Goal: Contribute content: Add original content to the website for others to see

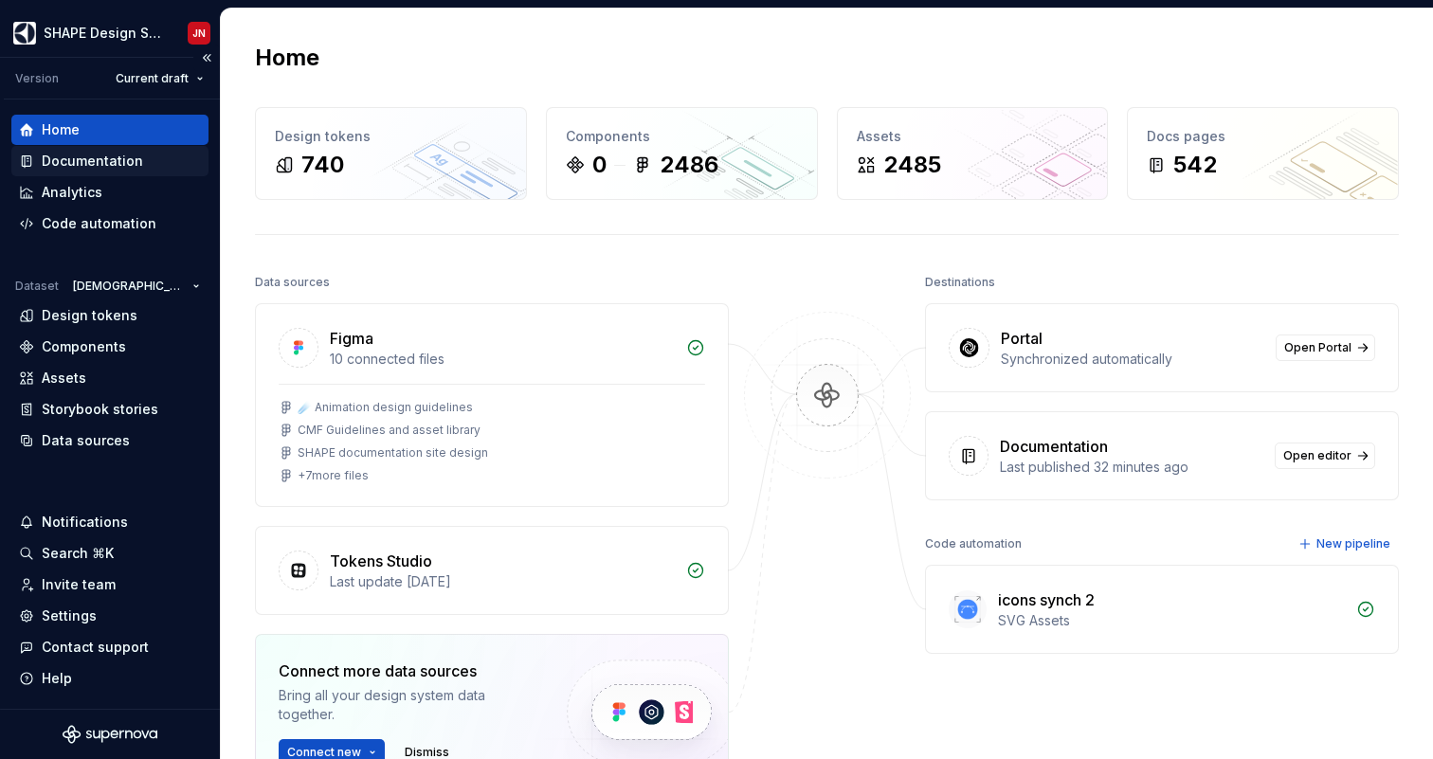
click at [131, 165] on div "Documentation" at bounding box center [92, 161] width 101 height 19
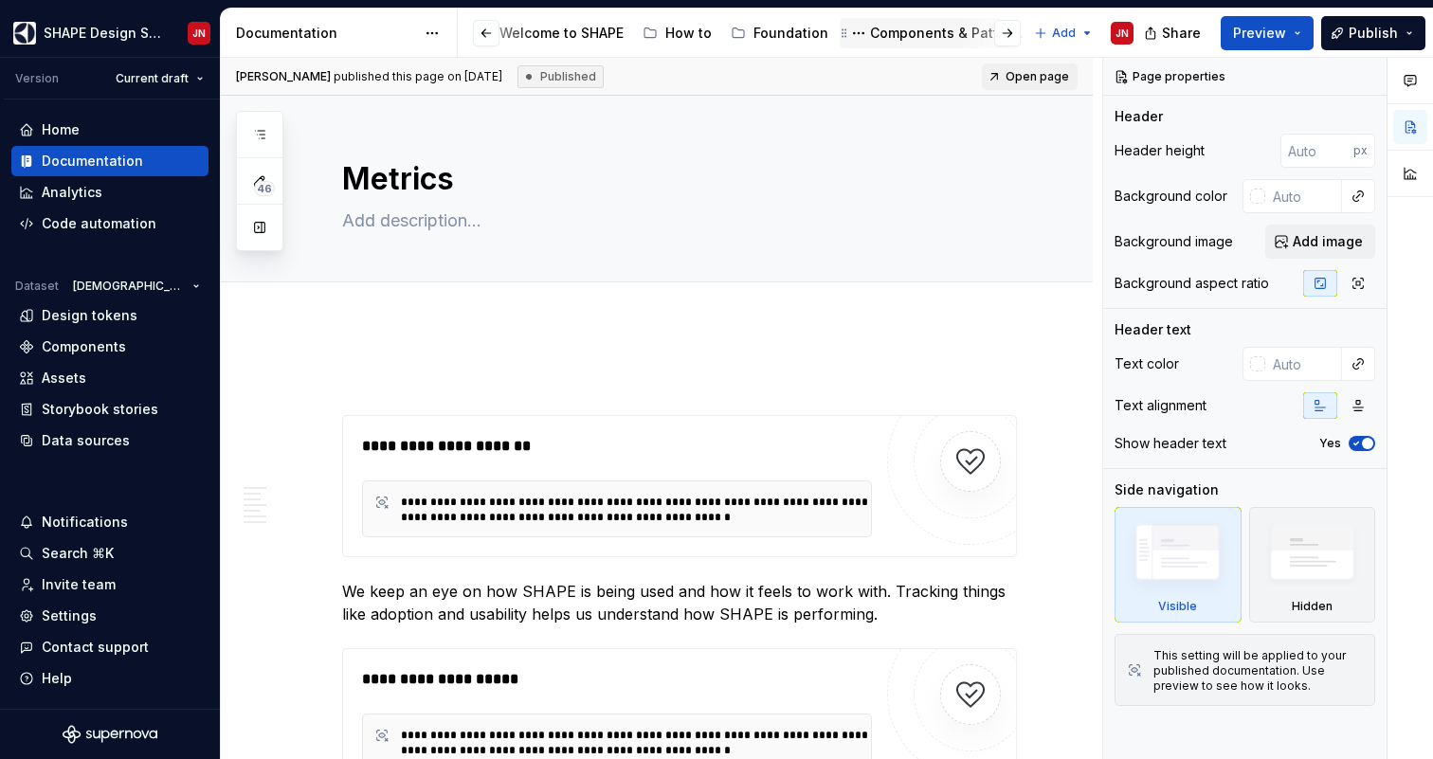
scroll to position [0, 227]
click at [960, 31] on div "About SHAPE" at bounding box center [996, 33] width 85 height 19
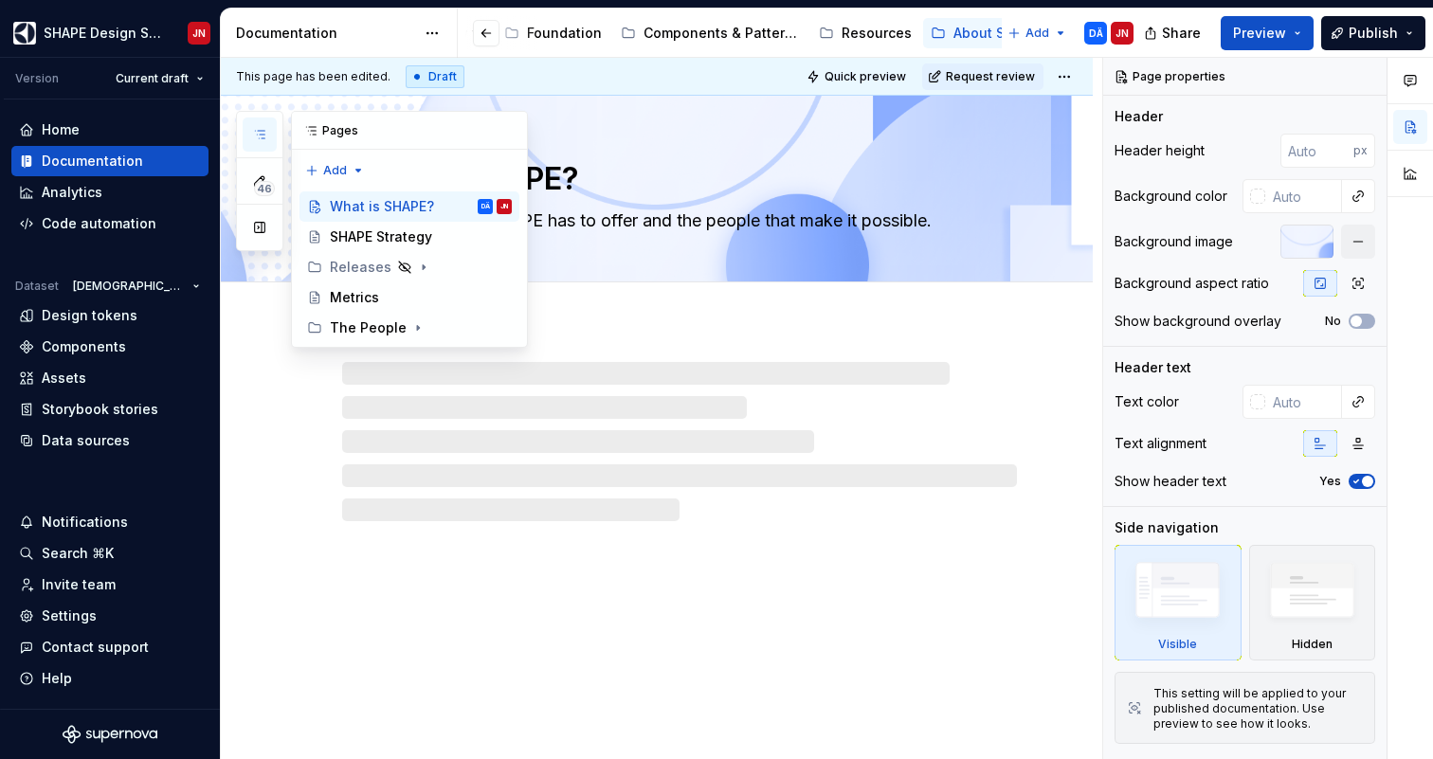
click at [262, 132] on icon "button" at bounding box center [259, 134] width 15 height 15
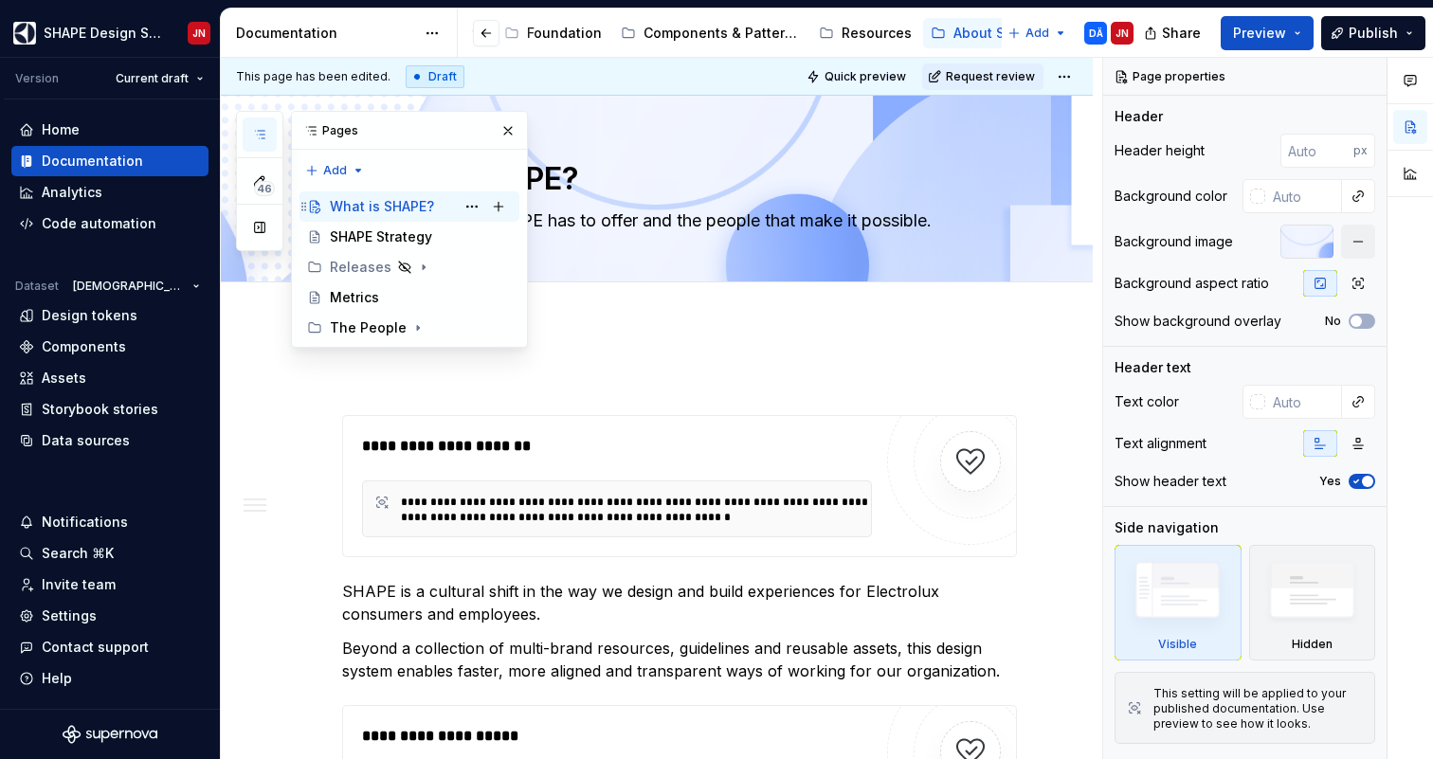
click at [404, 208] on div "What is SHAPE?" at bounding box center [382, 206] width 104 height 19
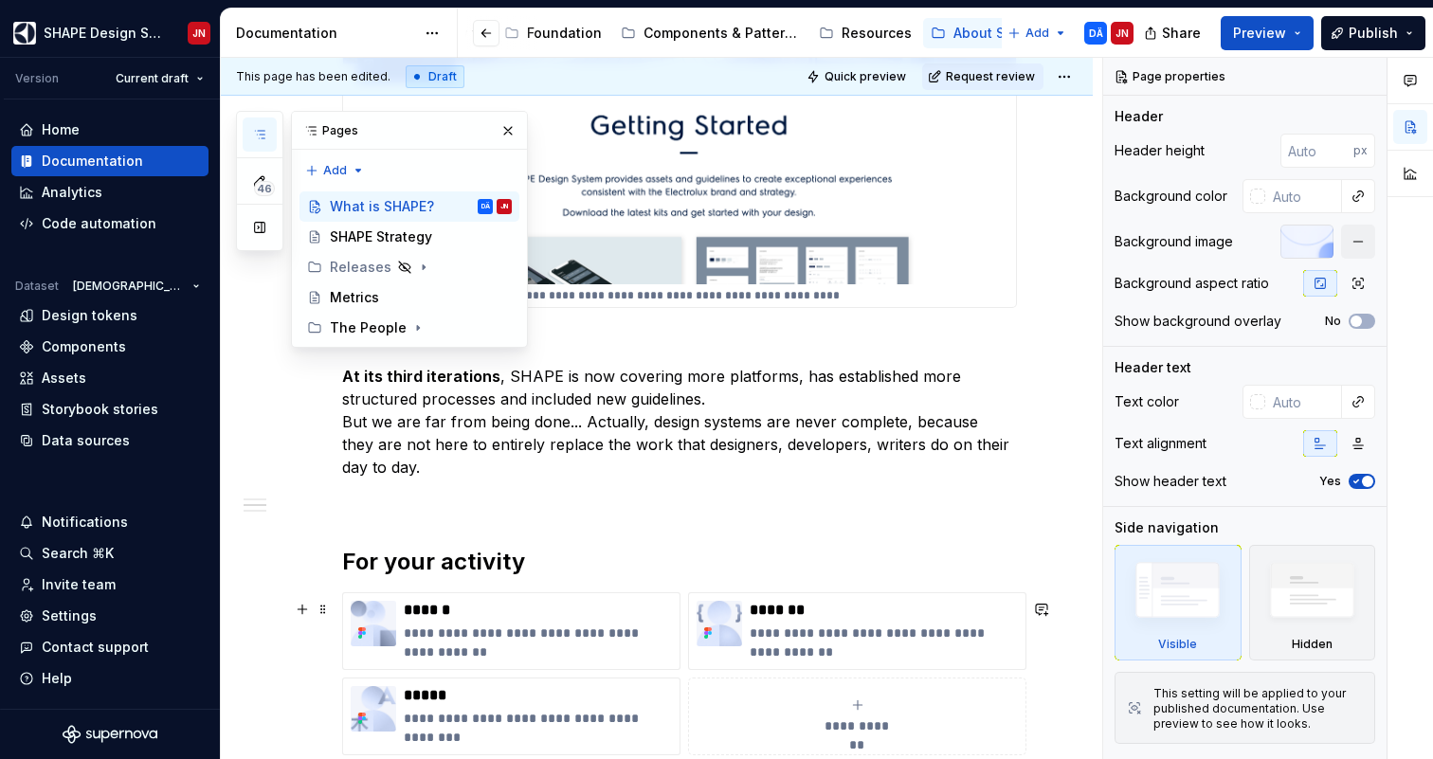
scroll to position [1331, 0]
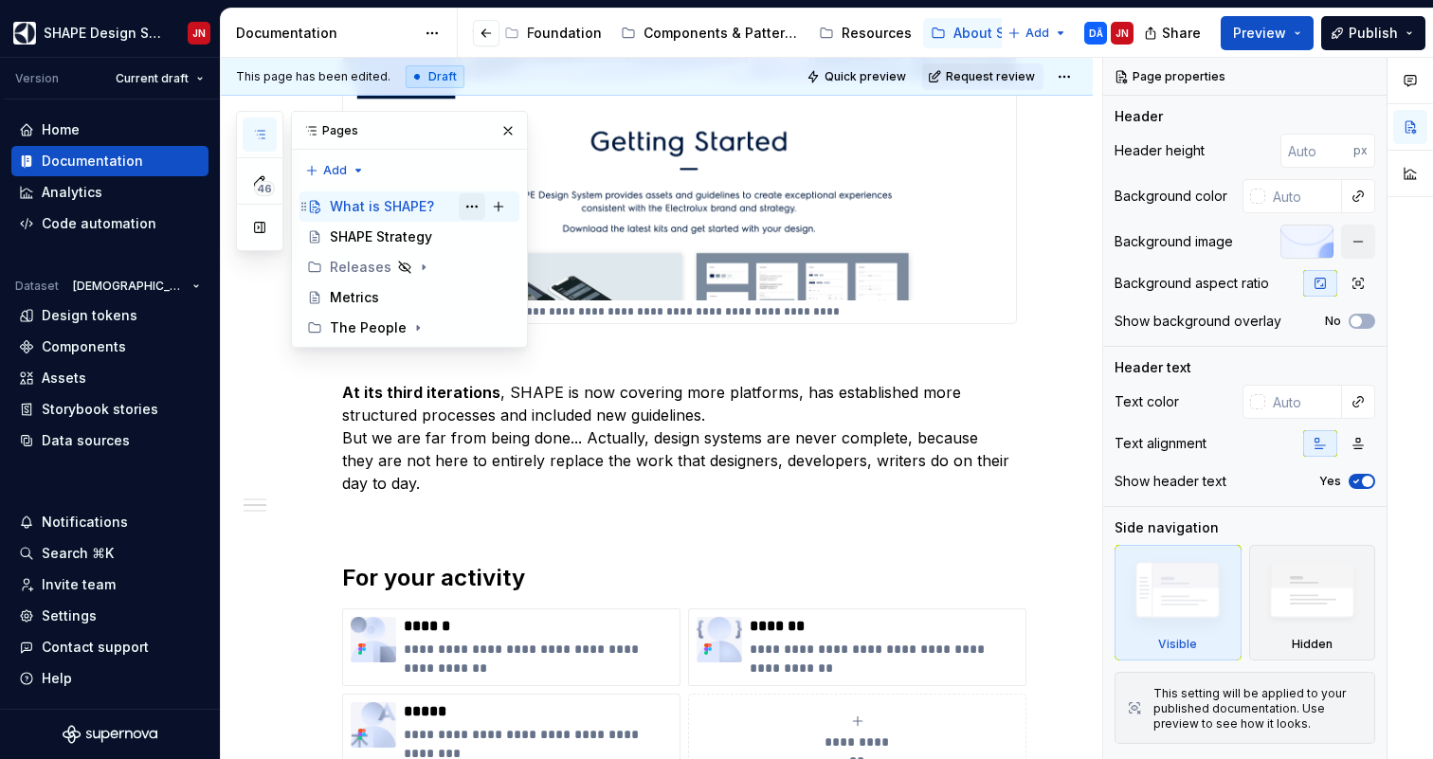
click at [471, 204] on button "Page tree" at bounding box center [472, 206] width 27 height 27
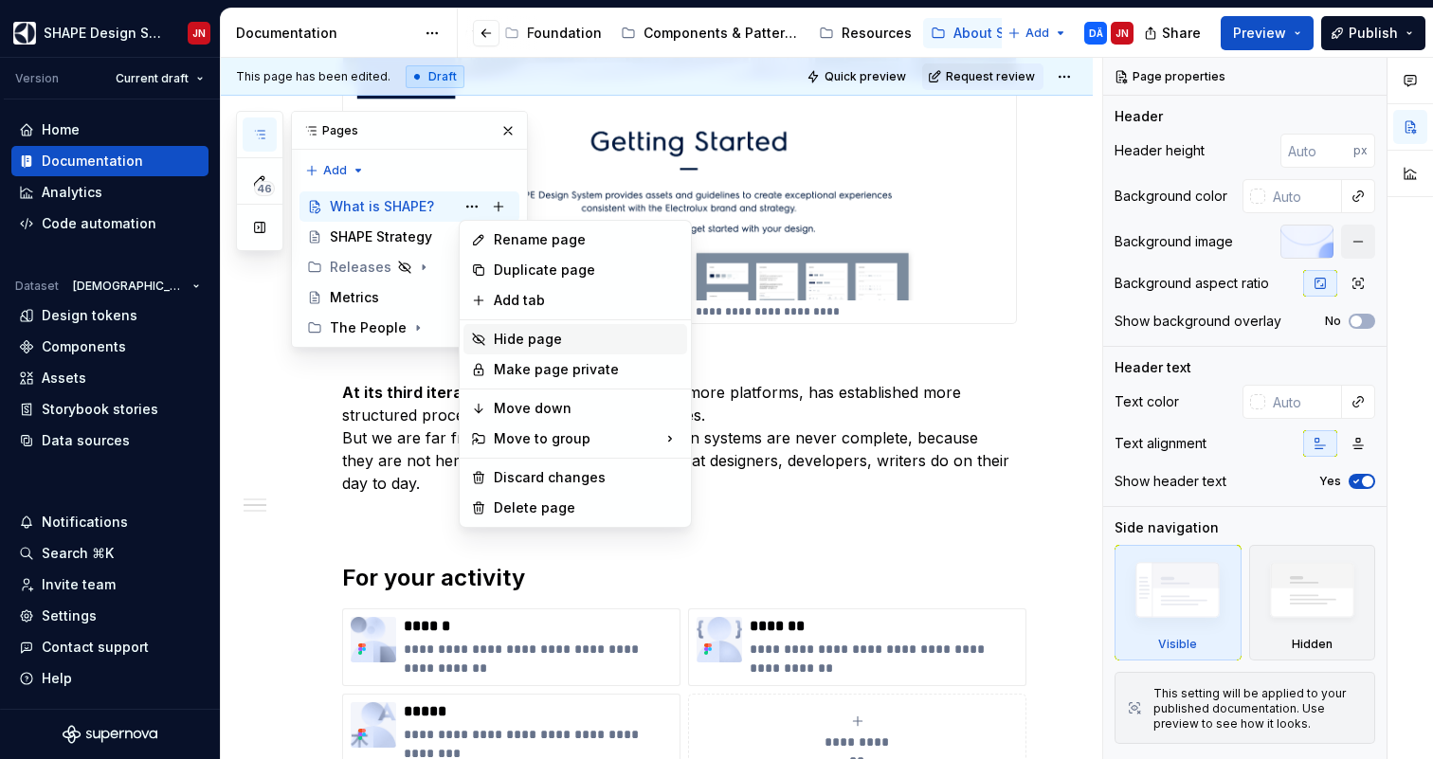
click at [550, 336] on div "Hide page" at bounding box center [587, 339] width 186 height 19
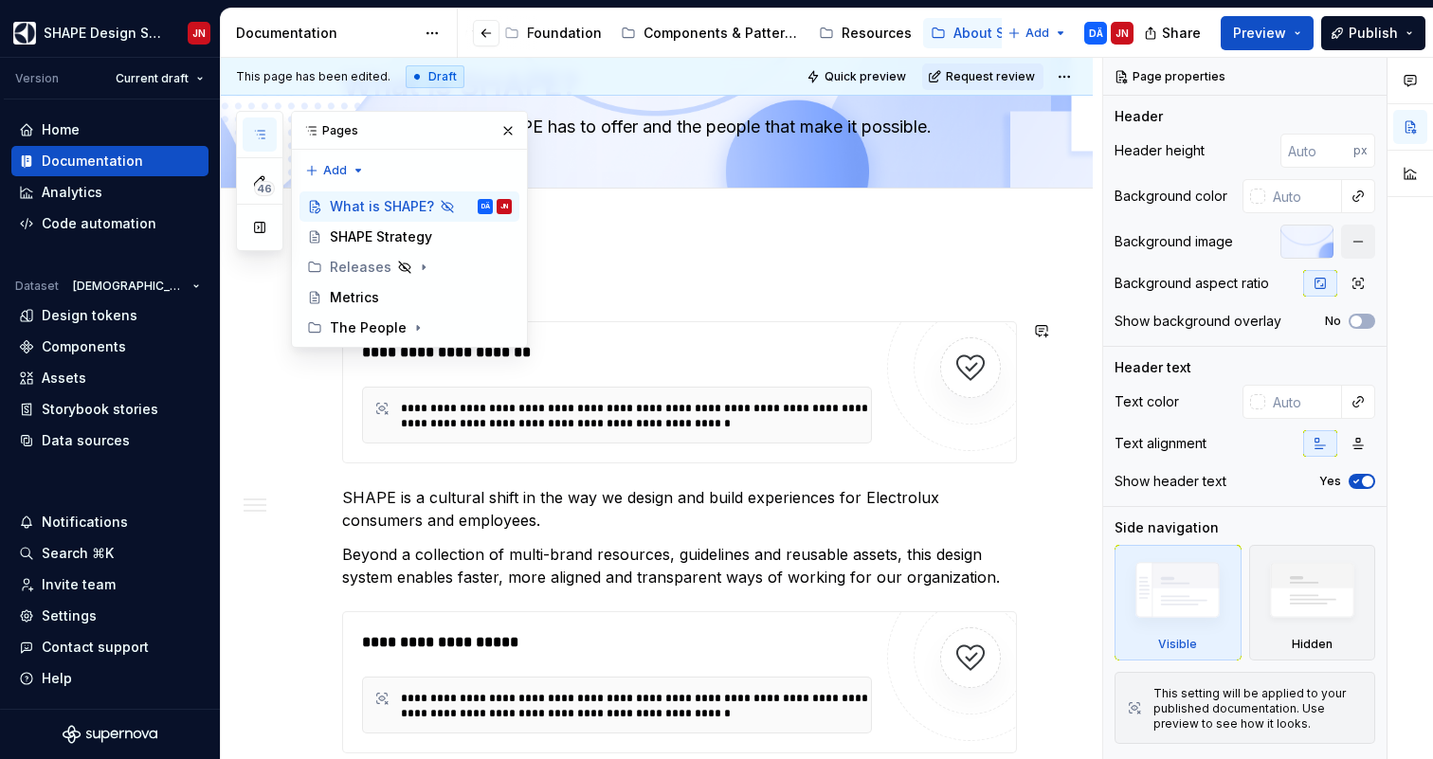
scroll to position [62, 0]
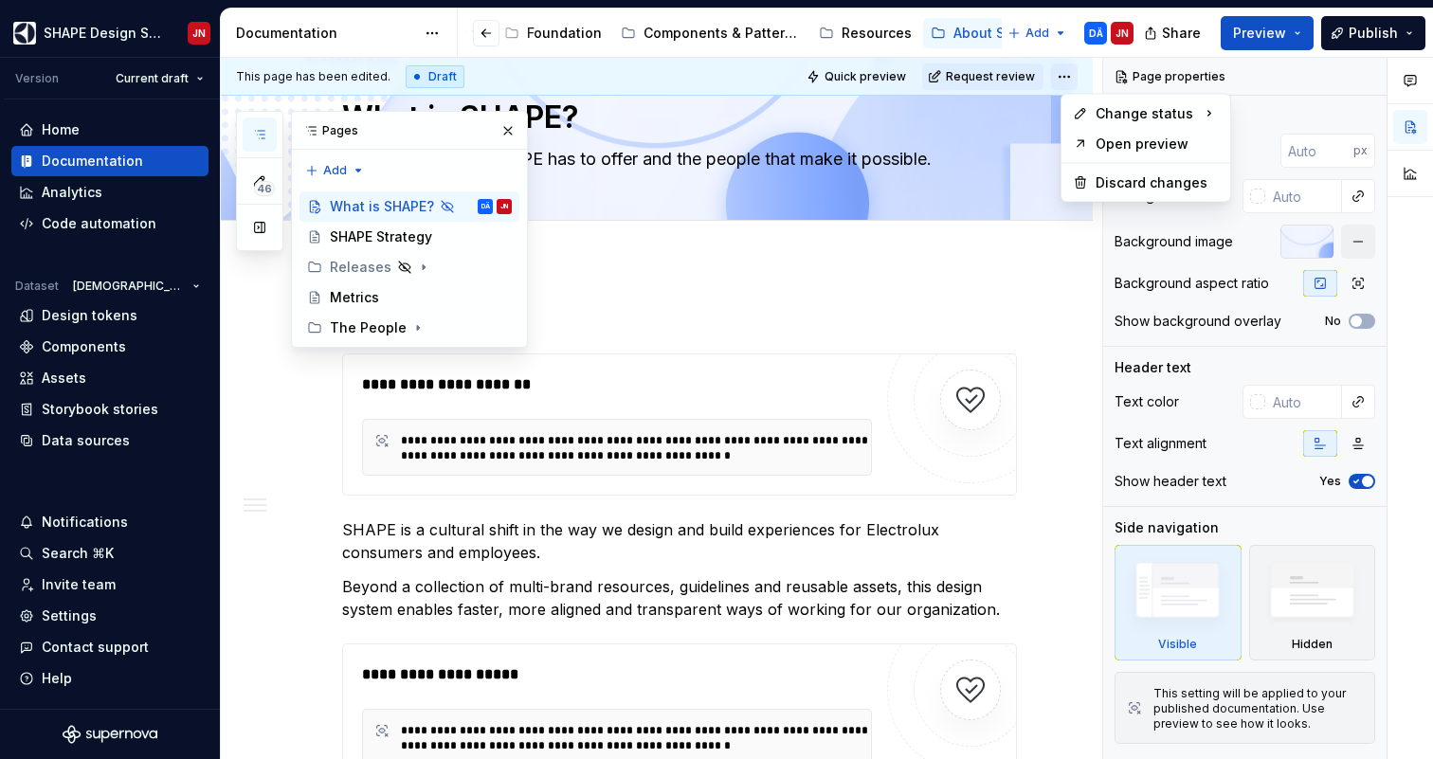
click at [1081, 81] on html "SHAPE Design System JN Version Current draft Home Documentation Analytics Code …" at bounding box center [716, 379] width 1433 height 759
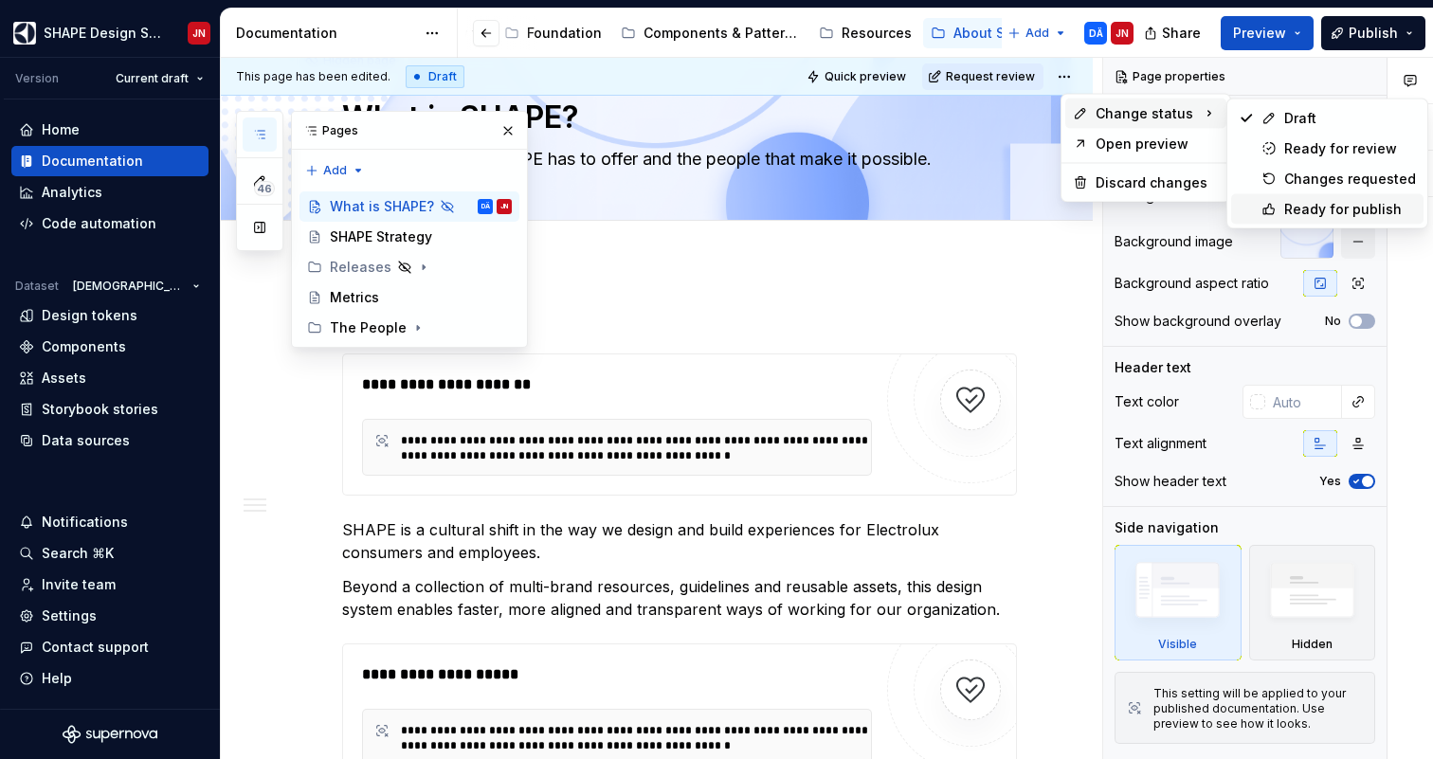
click at [1297, 207] on div "Ready for publish" at bounding box center [1350, 209] width 132 height 19
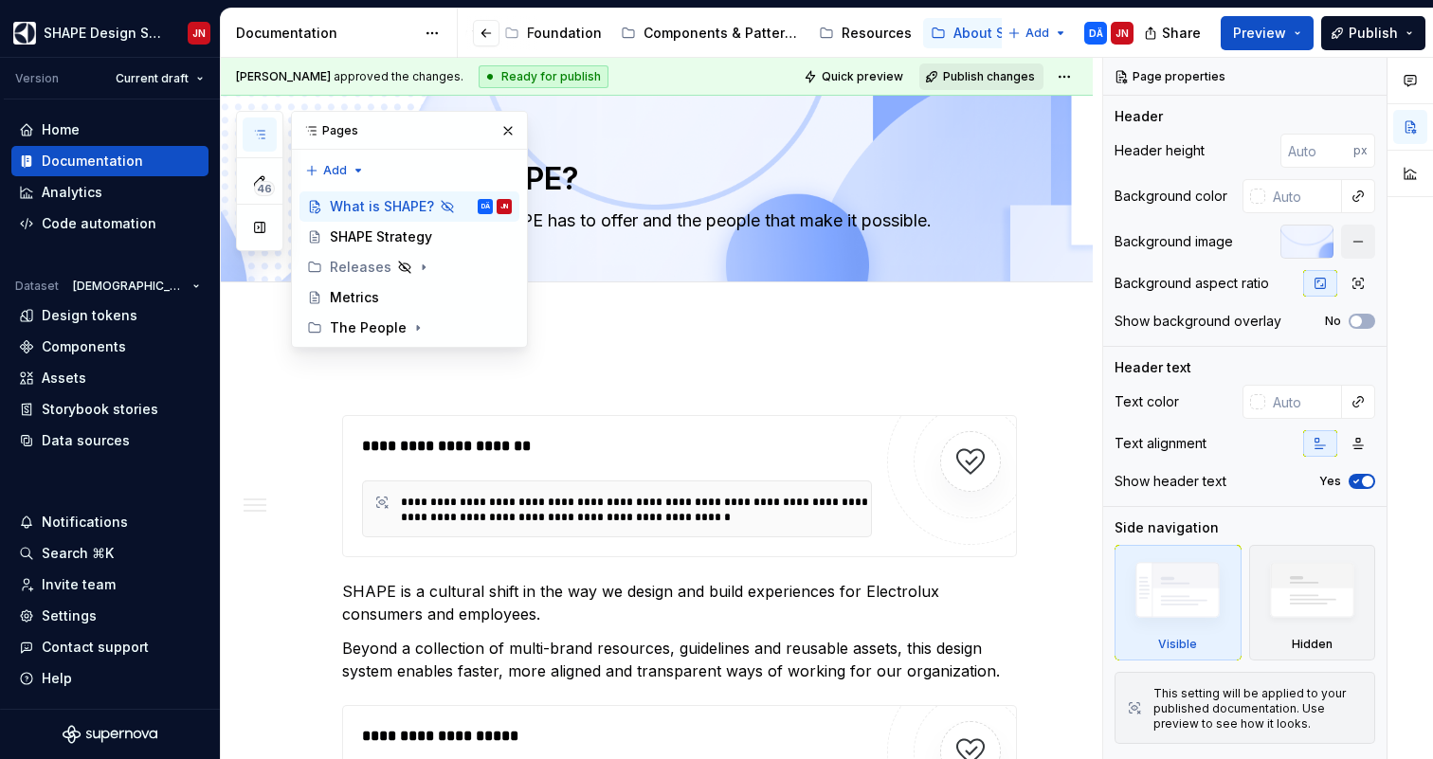
click at [998, 80] on span "Publish changes" at bounding box center [989, 76] width 92 height 15
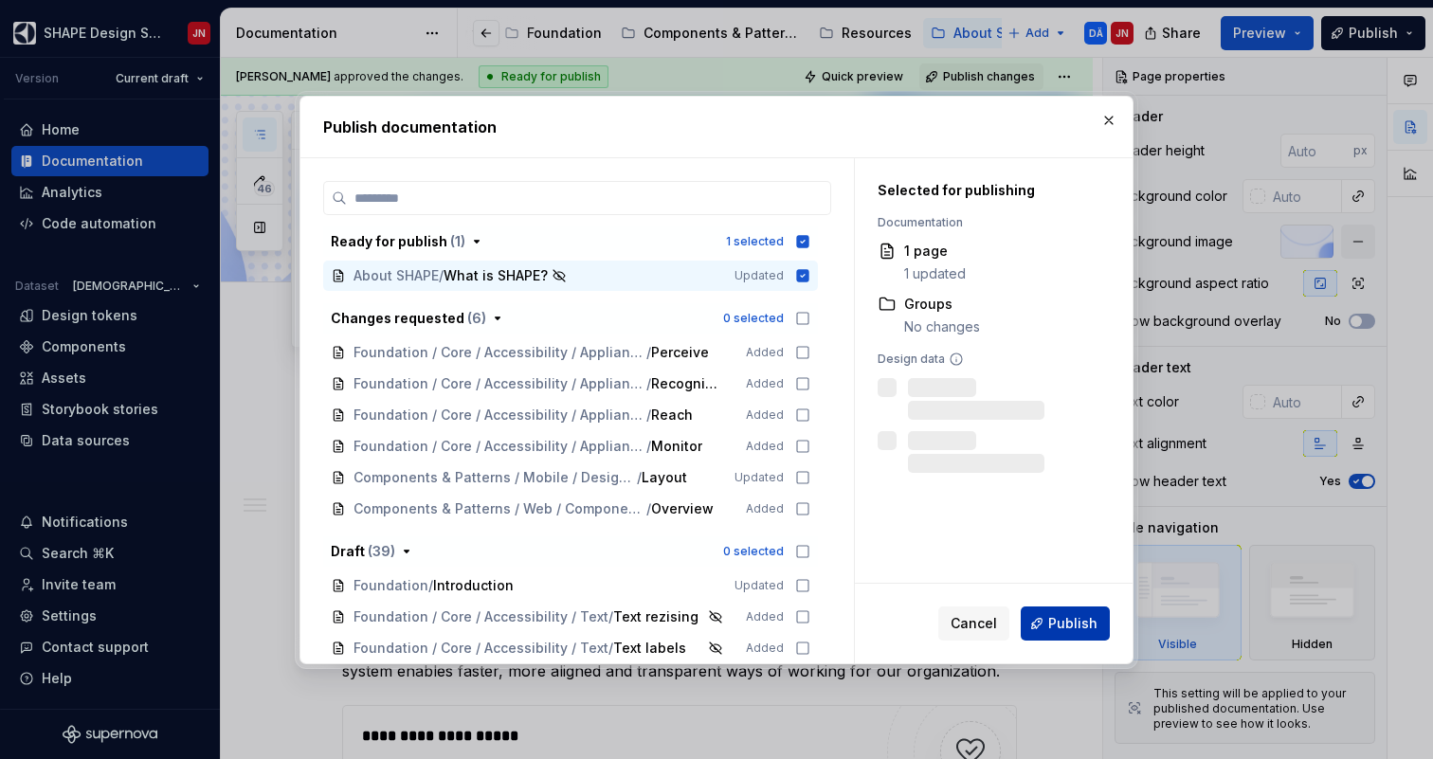
click at [1069, 629] on span "Publish" at bounding box center [1072, 623] width 49 height 19
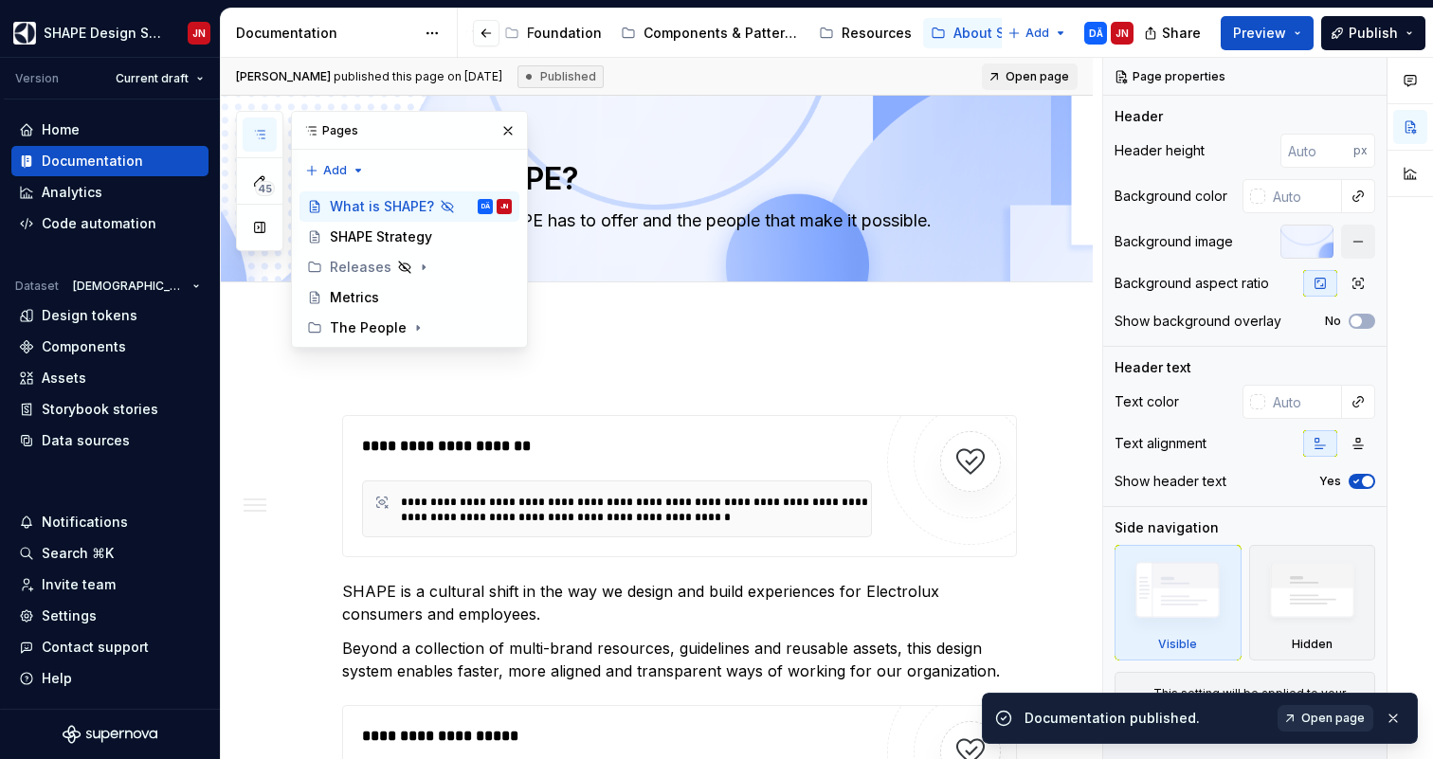
click at [1326, 719] on span "Open page" at bounding box center [1333, 718] width 64 height 15
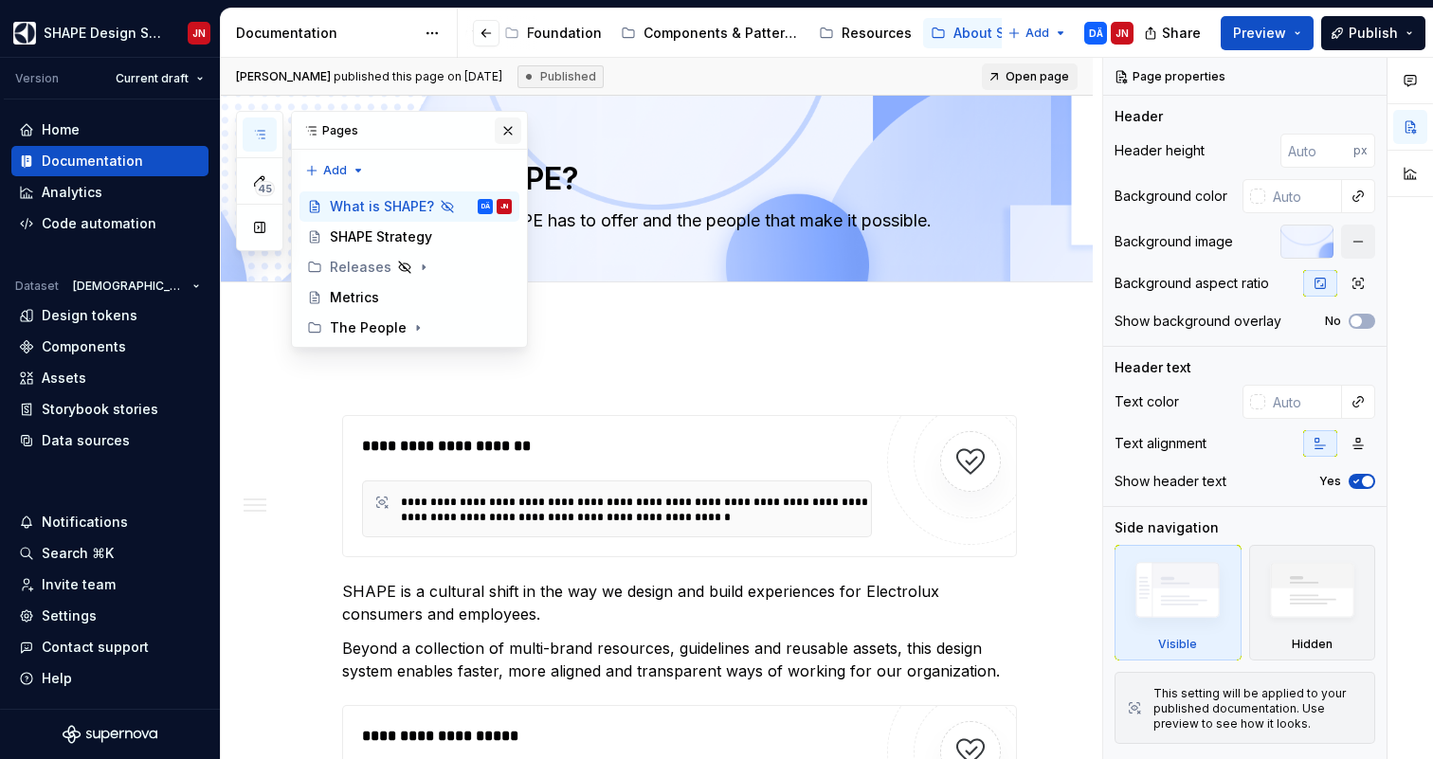
click at [509, 125] on button "button" at bounding box center [508, 131] width 27 height 27
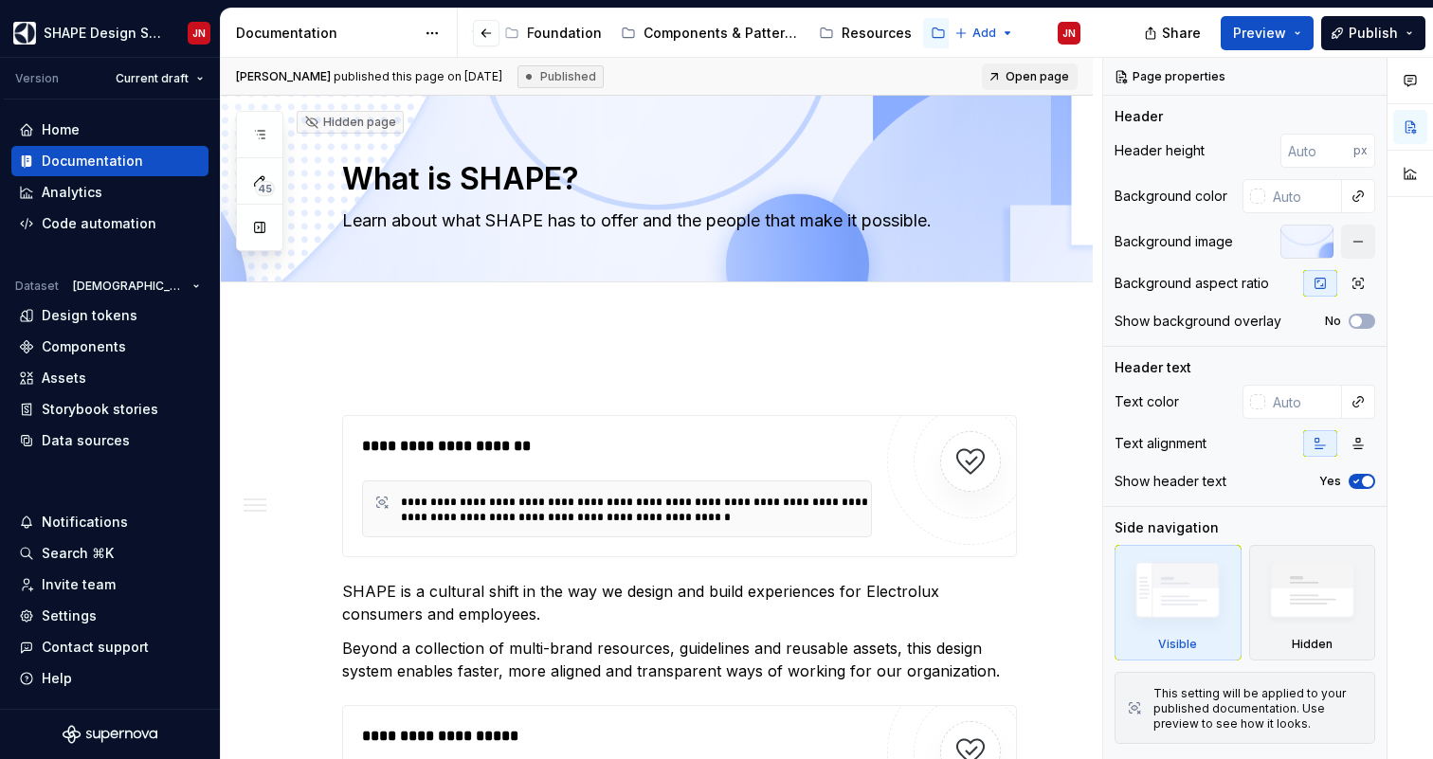
type textarea "*"
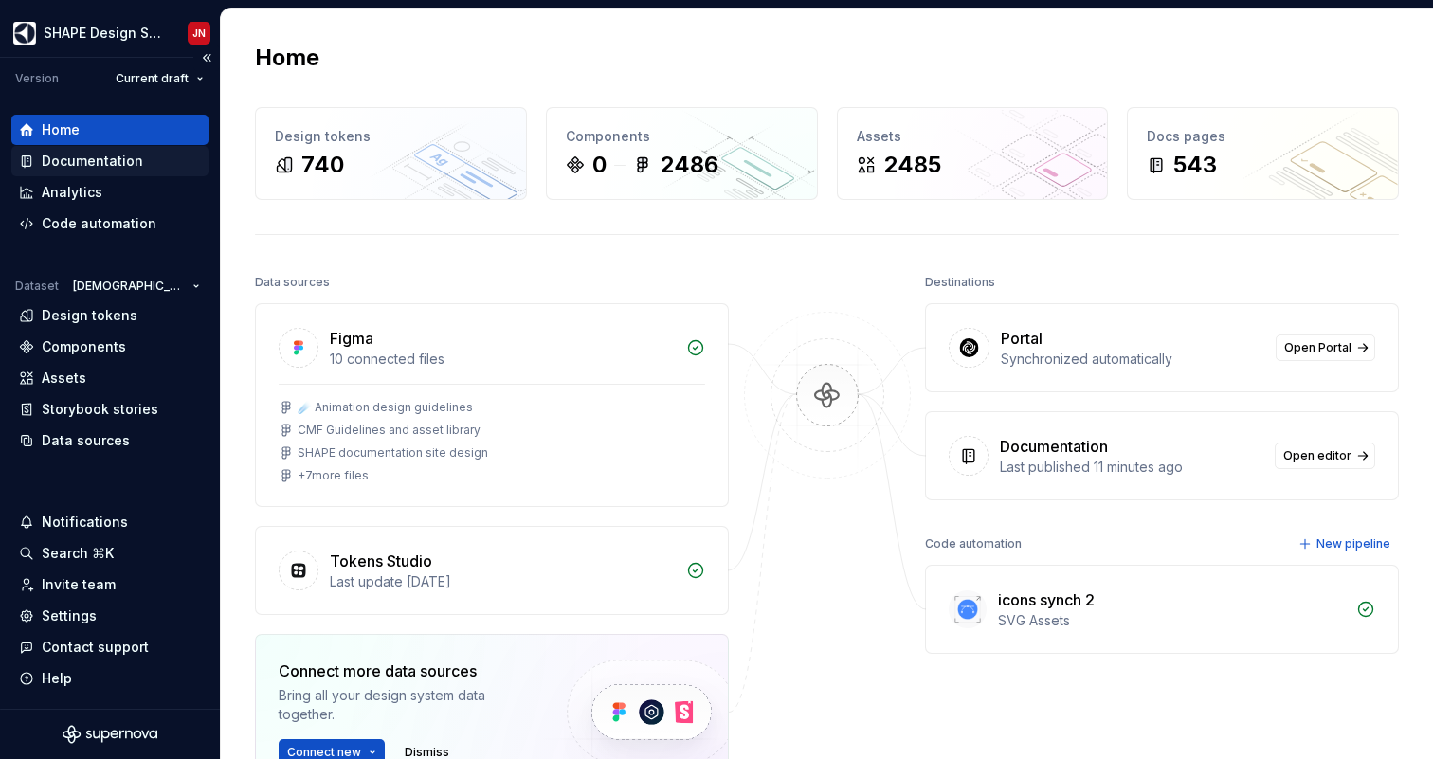
click at [136, 164] on div "Documentation" at bounding box center [92, 161] width 101 height 19
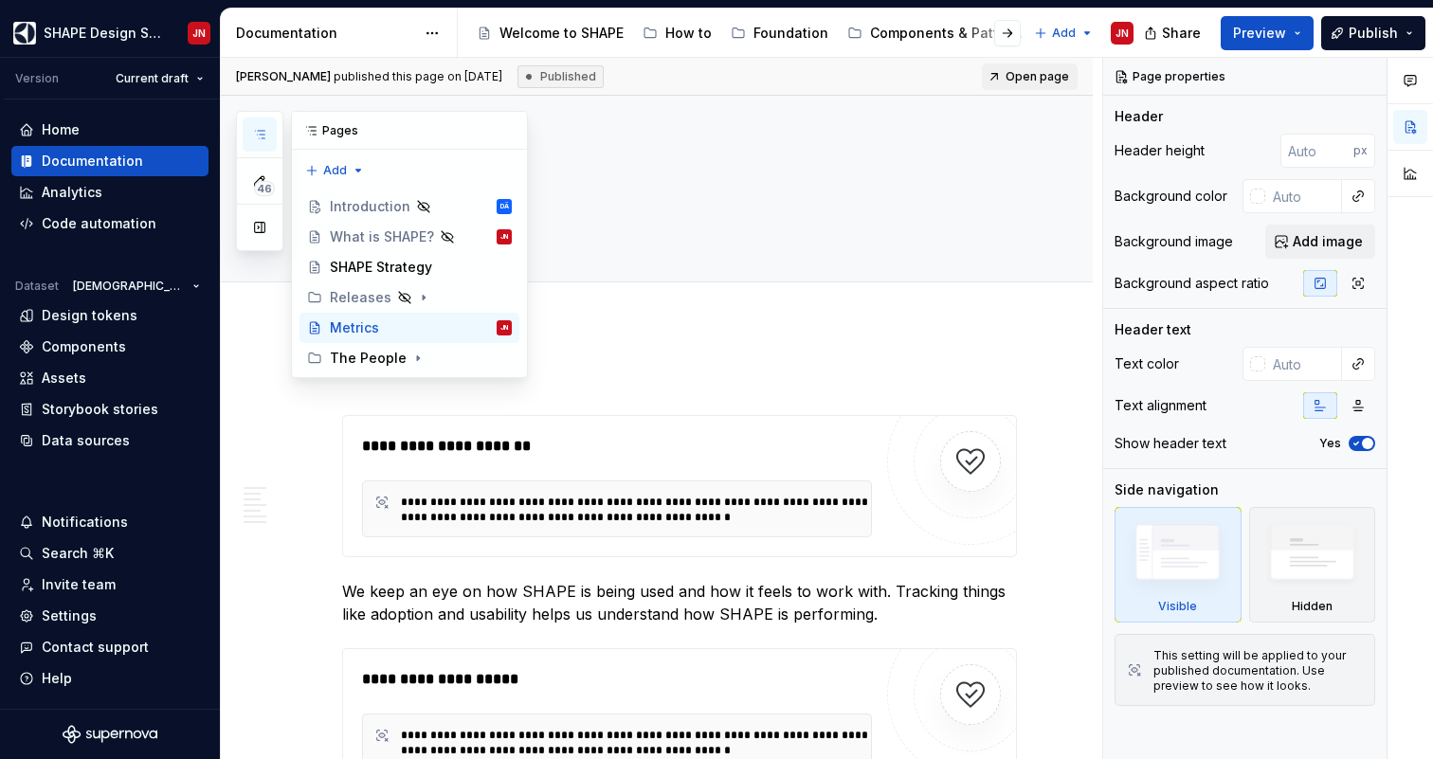
click at [256, 137] on icon "button" at bounding box center [259, 134] width 15 height 15
click at [400, 351] on div "The People" at bounding box center [368, 358] width 77 height 19
click at [372, 391] on div "Core Teams" at bounding box center [388, 388] width 80 height 19
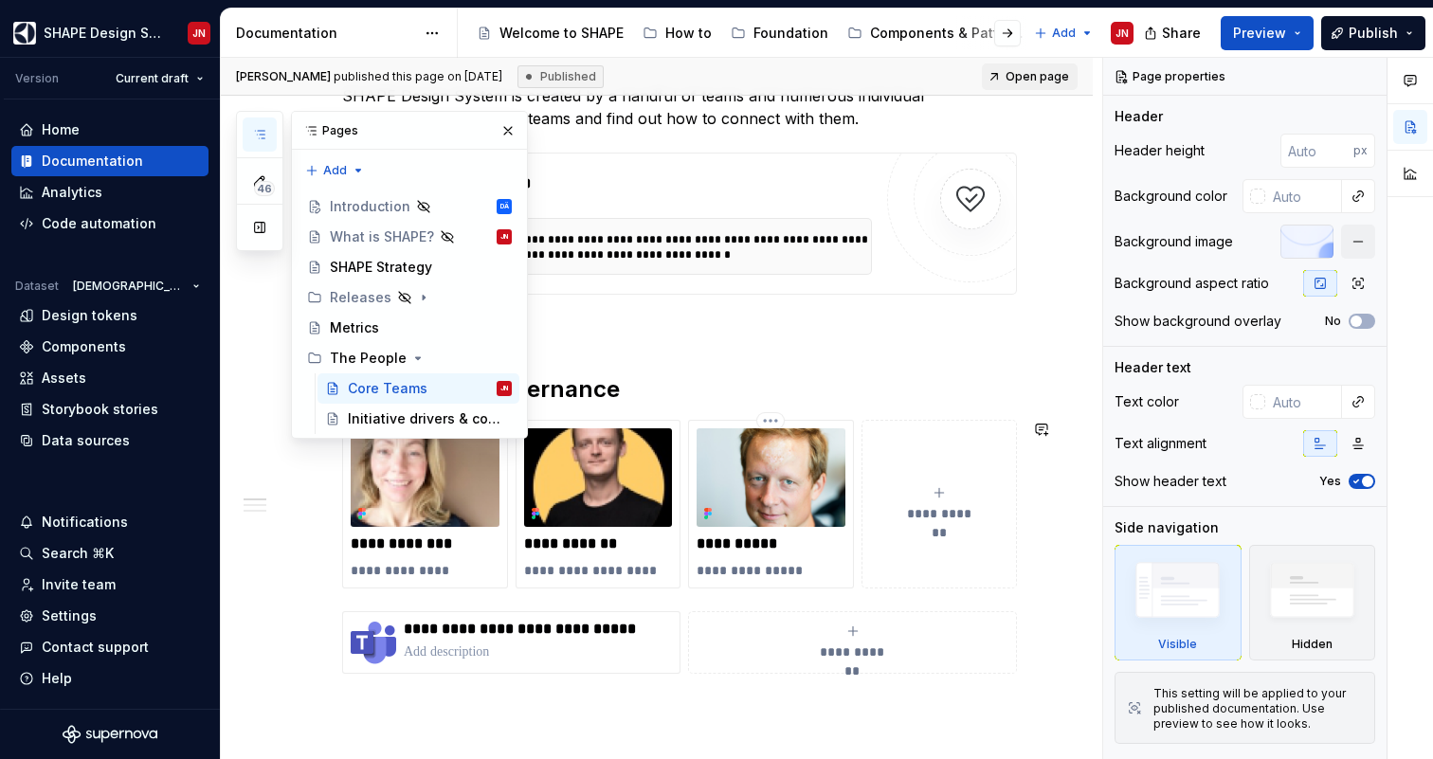
scroll to position [567, 0]
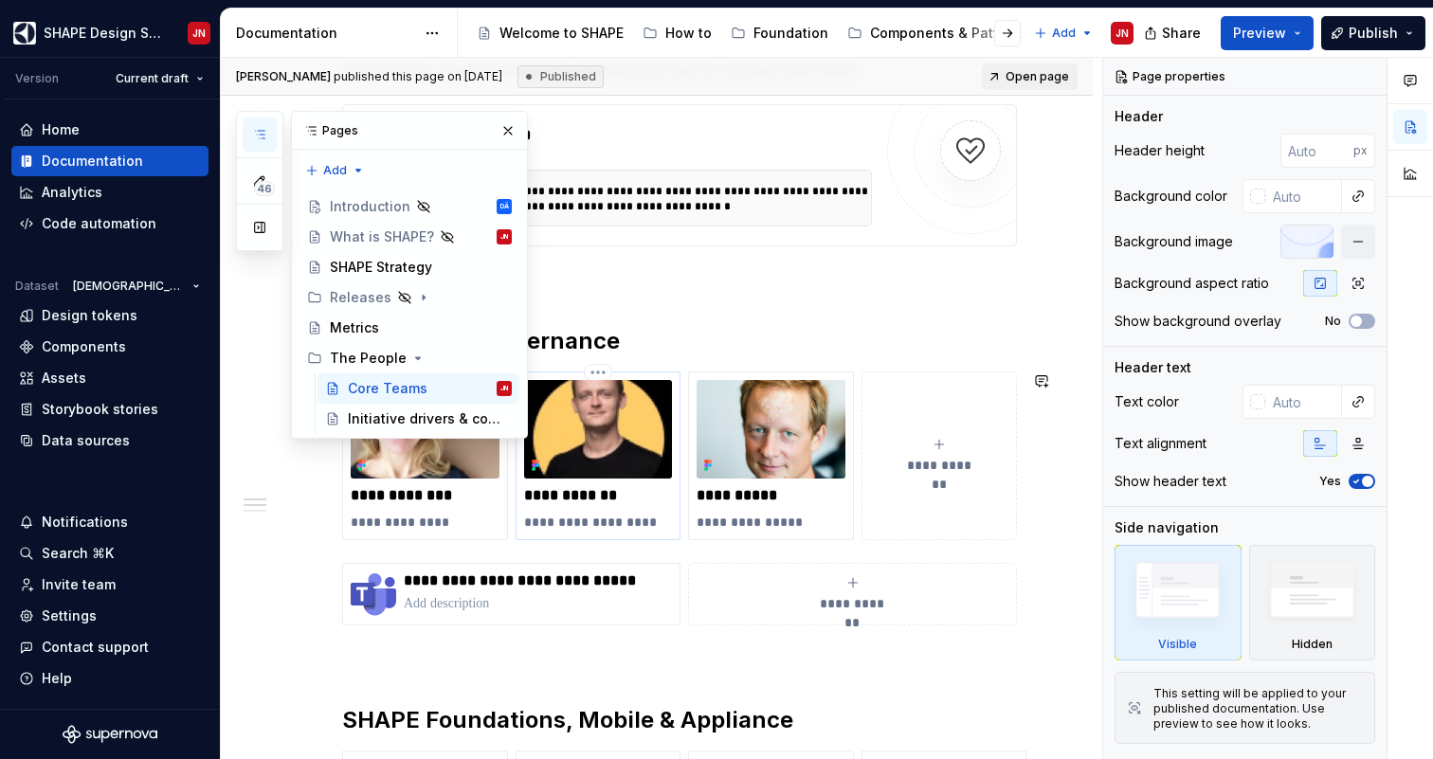
click at [628, 457] on img at bounding box center [598, 429] width 149 height 99
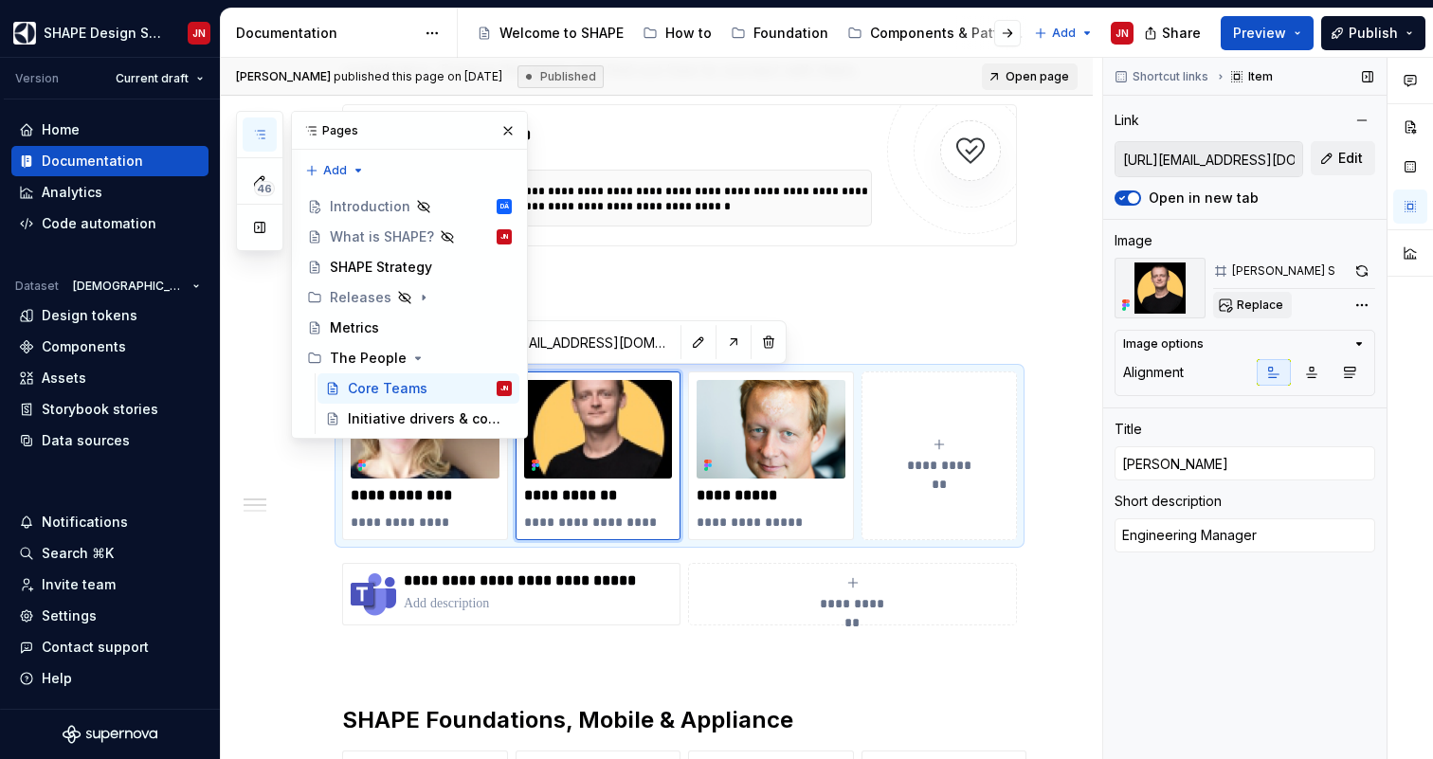
click at [1249, 304] on span "Replace" at bounding box center [1260, 305] width 46 height 15
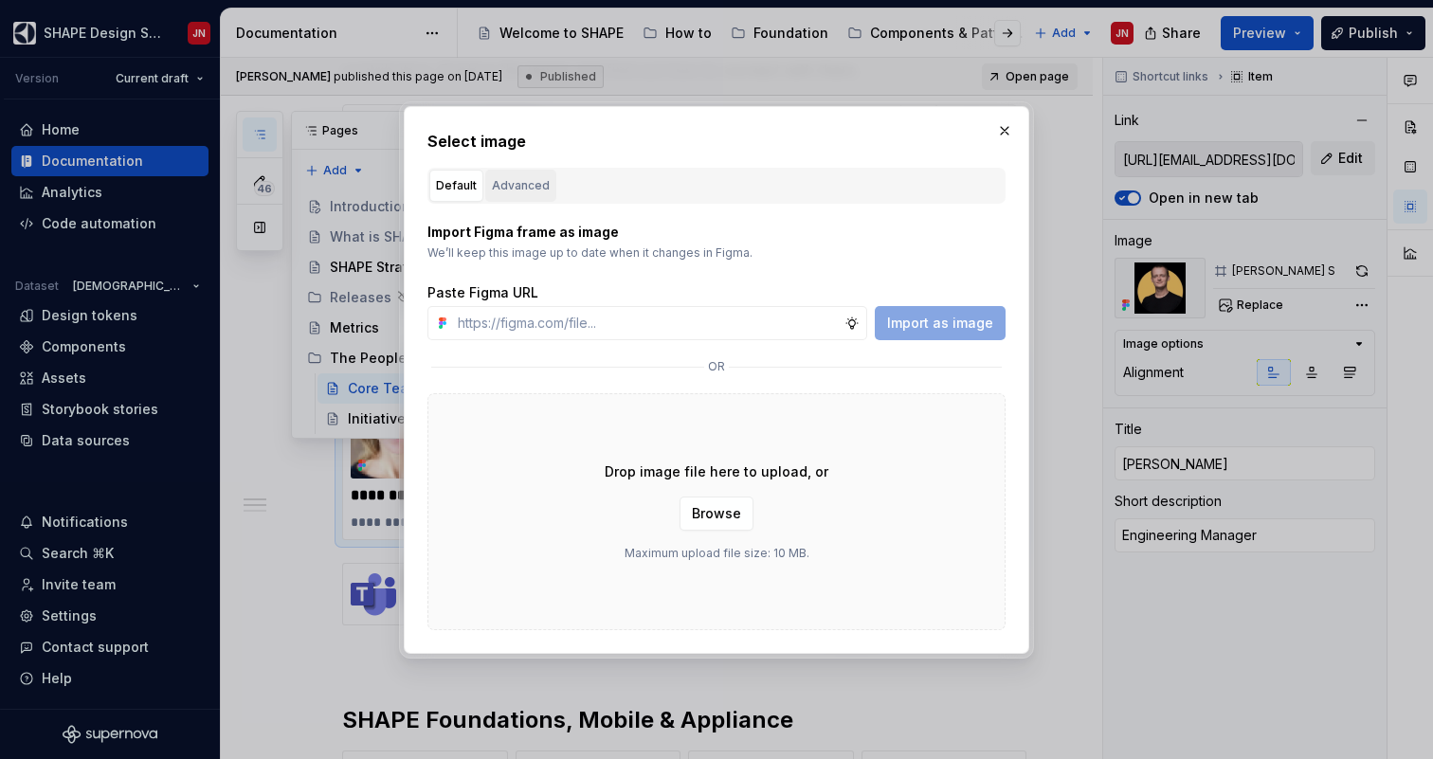
click at [488, 182] on button "Advanced" at bounding box center [520, 186] width 71 height 32
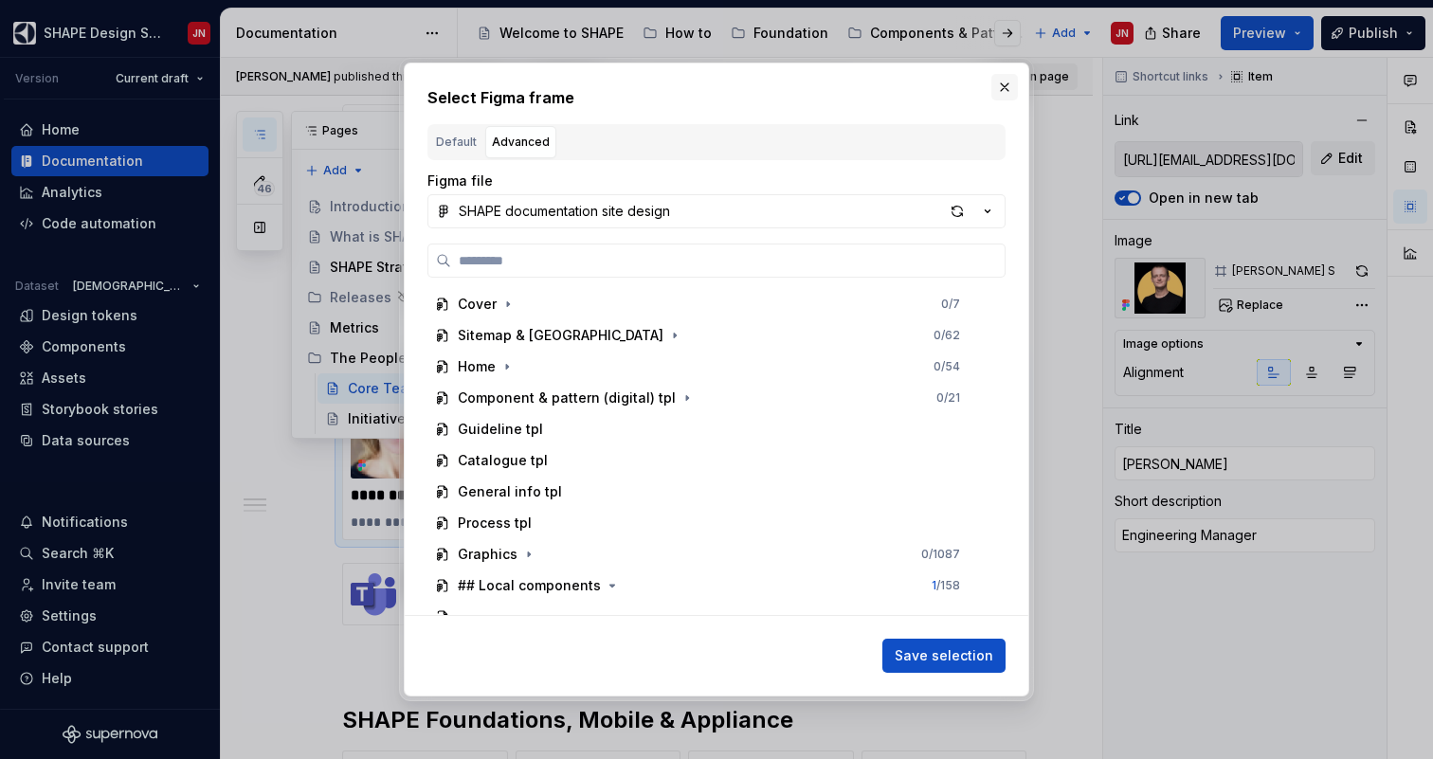
click at [1002, 92] on button "button" at bounding box center [1005, 87] width 27 height 27
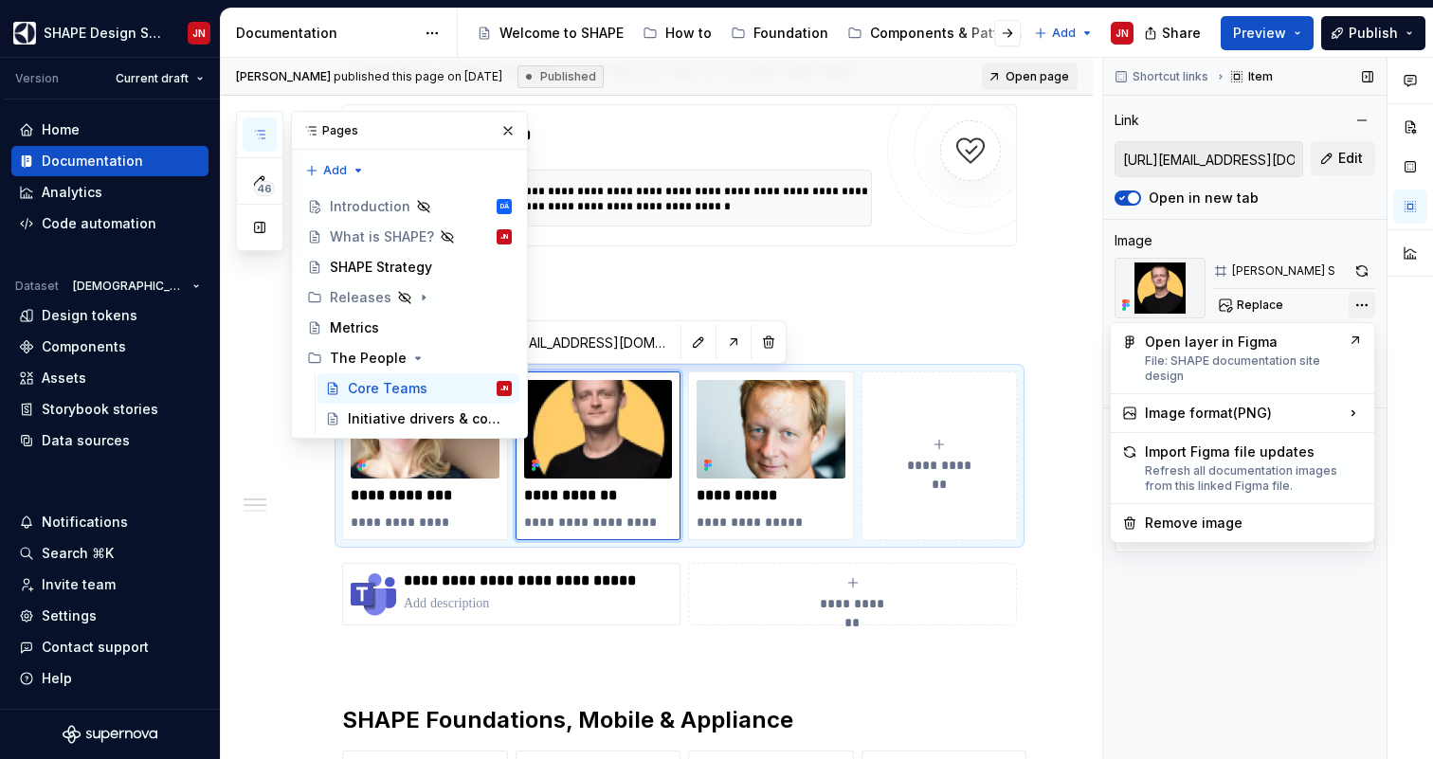
click at [1364, 304] on div "Comments Open comments No comments yet Select ‘Comment’ from the block context …" at bounding box center [1268, 409] width 330 height 702
click at [1302, 347] on div "Open layer in Figma File: SHAPE documentation site design" at bounding box center [1242, 358] width 195 height 51
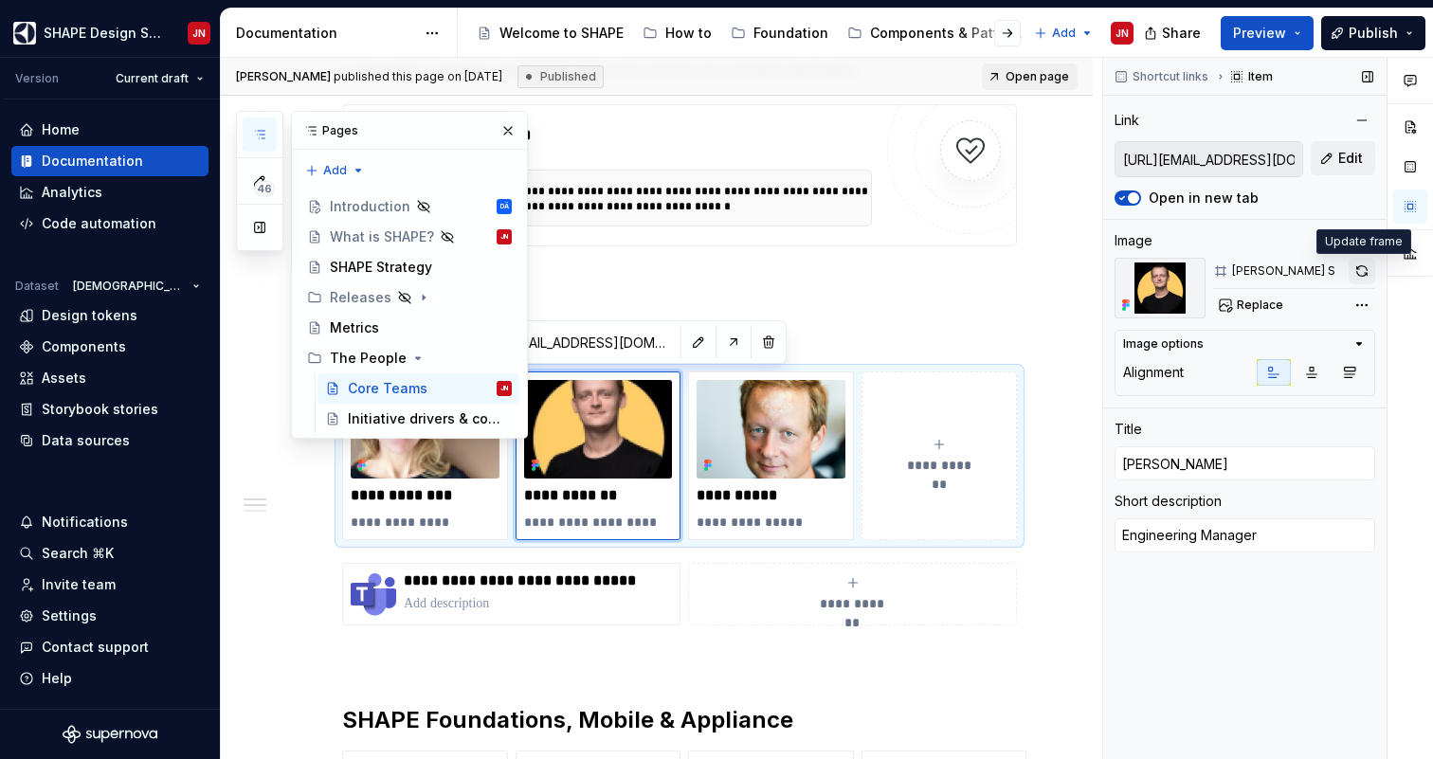
click at [1362, 274] on button "button" at bounding box center [1362, 271] width 27 height 27
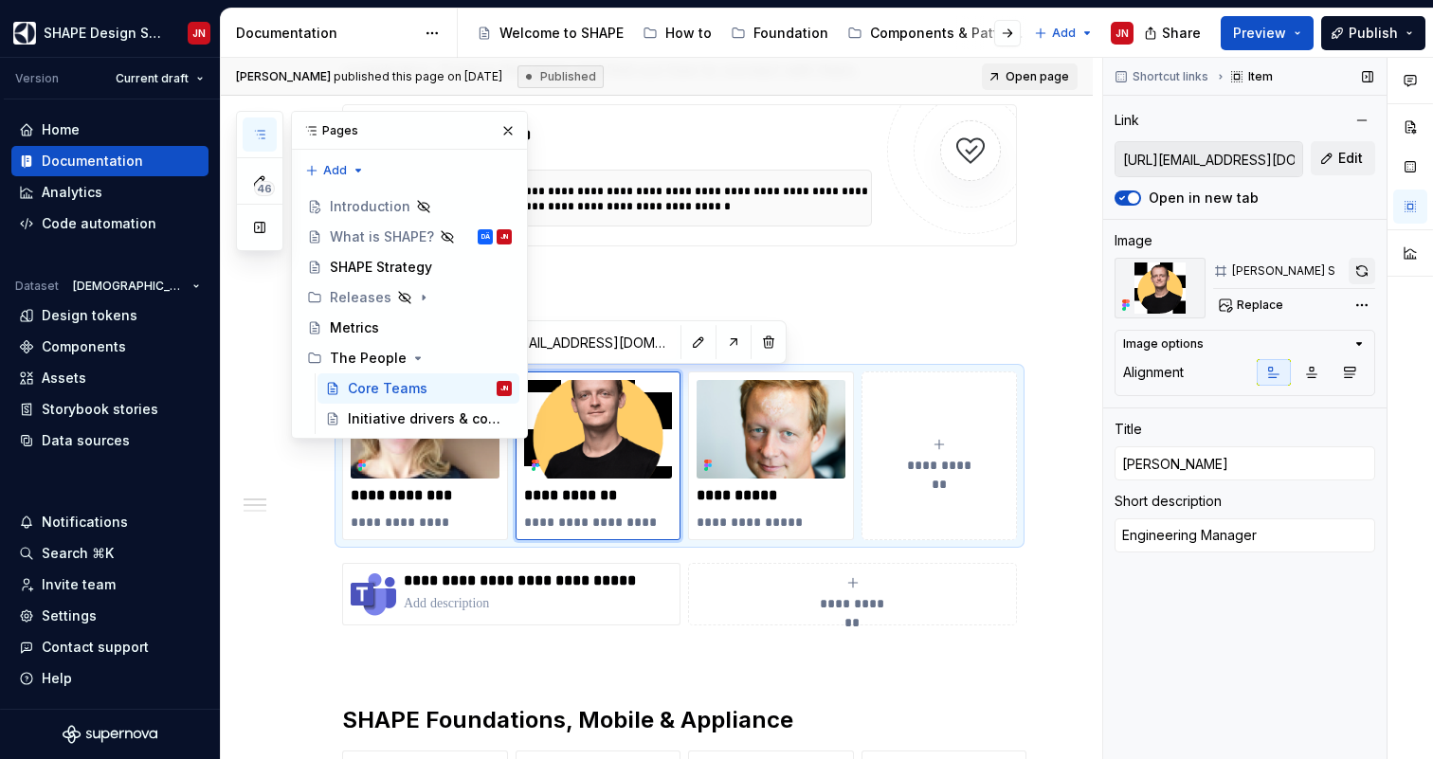
click at [1356, 265] on button "button" at bounding box center [1362, 271] width 27 height 27
click at [1361, 274] on button "button" at bounding box center [1362, 271] width 27 height 27
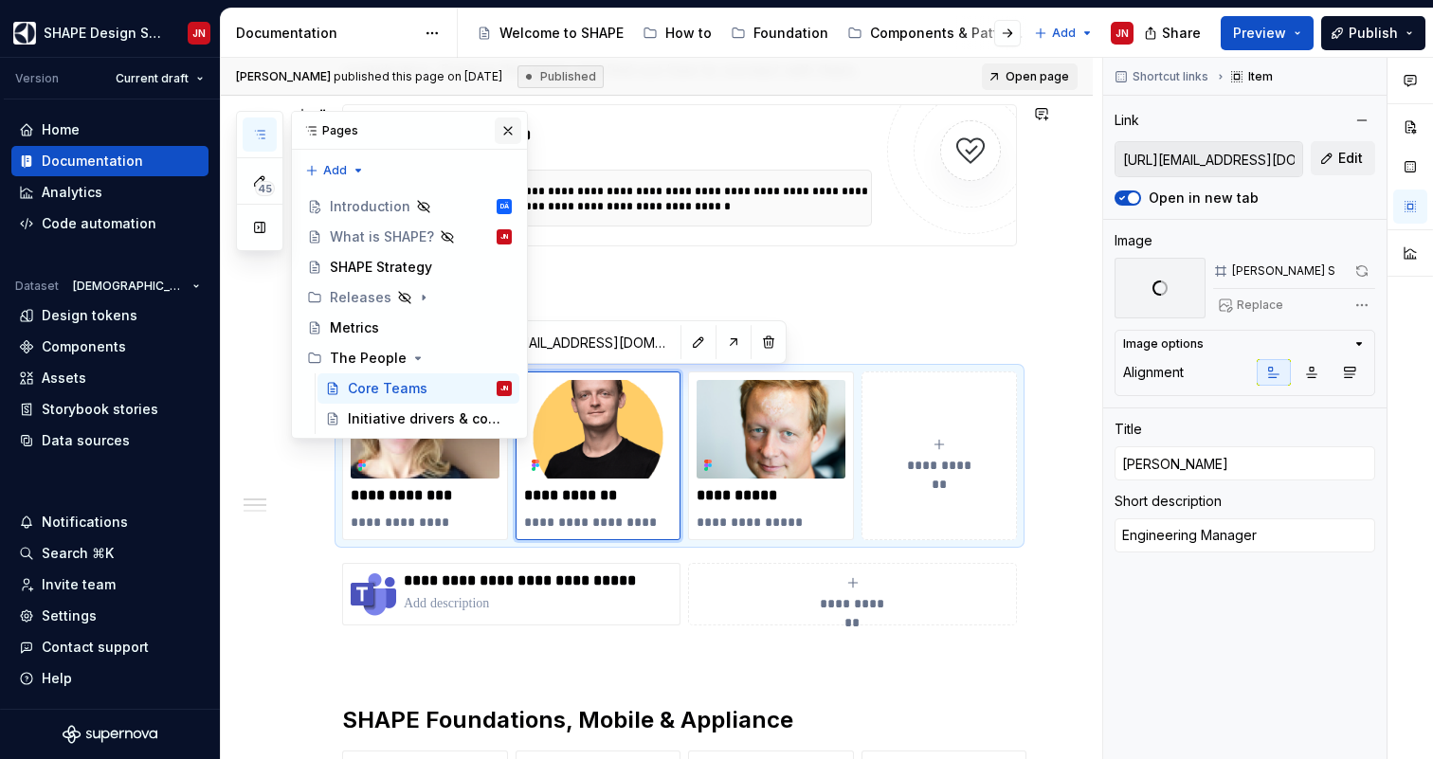
type textarea "*"
click at [509, 132] on button "button" at bounding box center [508, 131] width 27 height 27
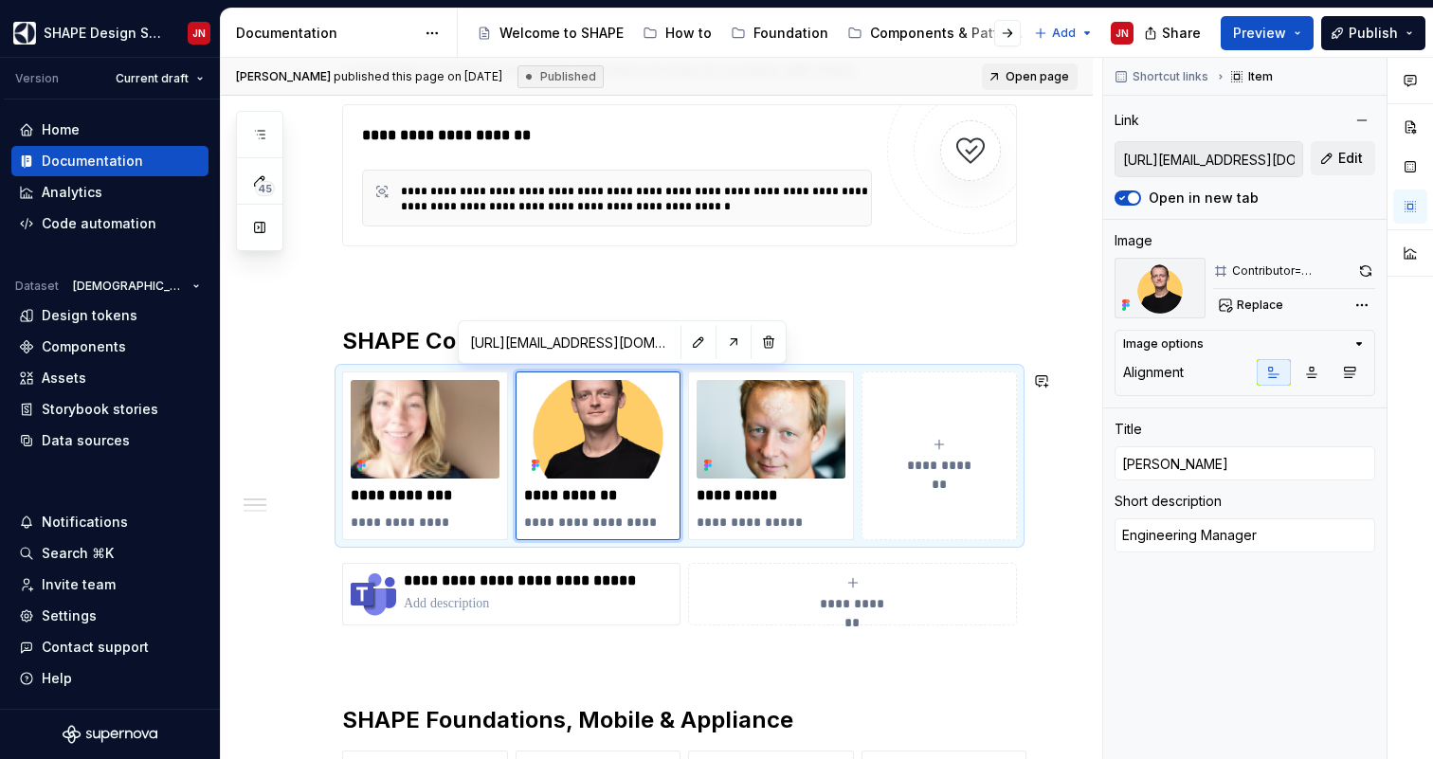
click at [865, 337] on h2 "SHAPE Core Governance" at bounding box center [679, 341] width 675 height 30
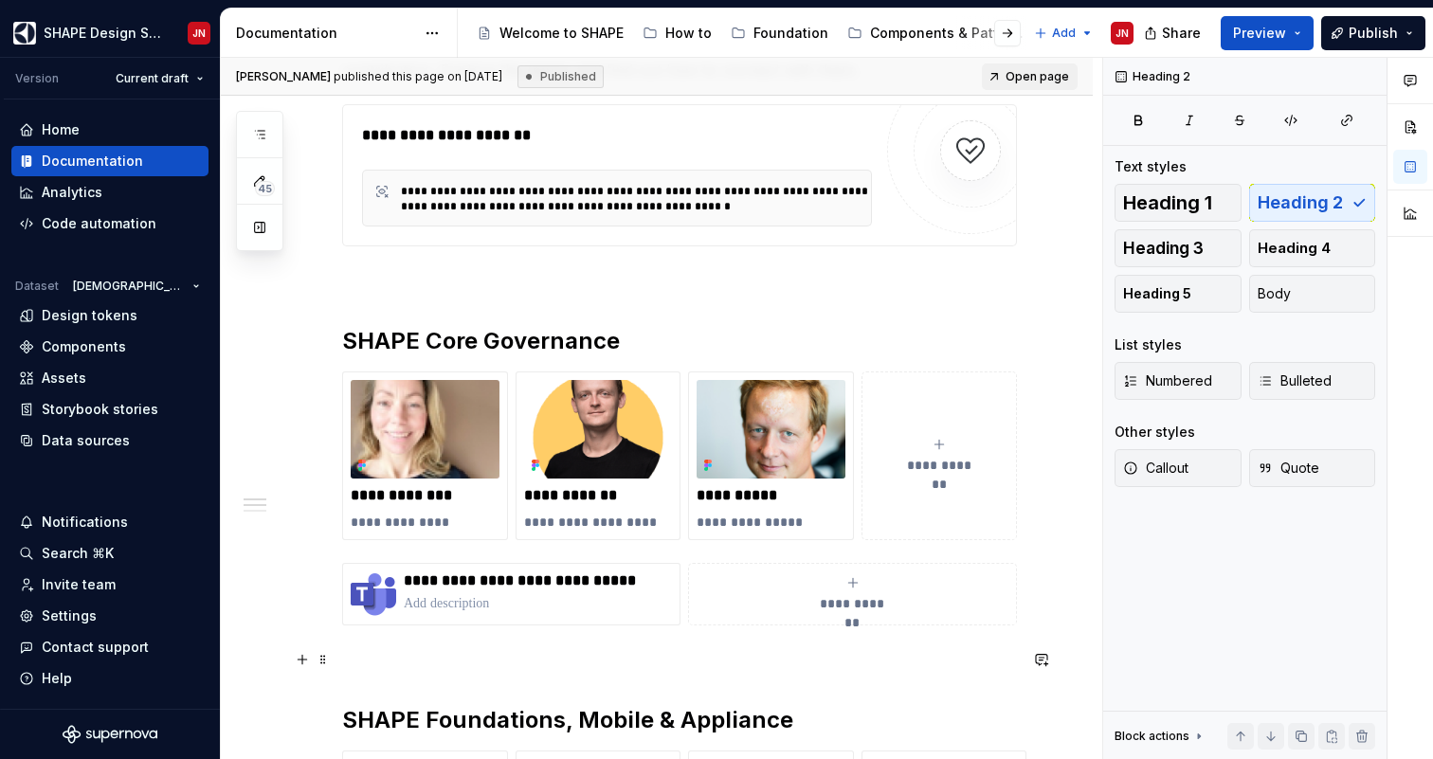
click at [619, 658] on p at bounding box center [679, 659] width 675 height 23
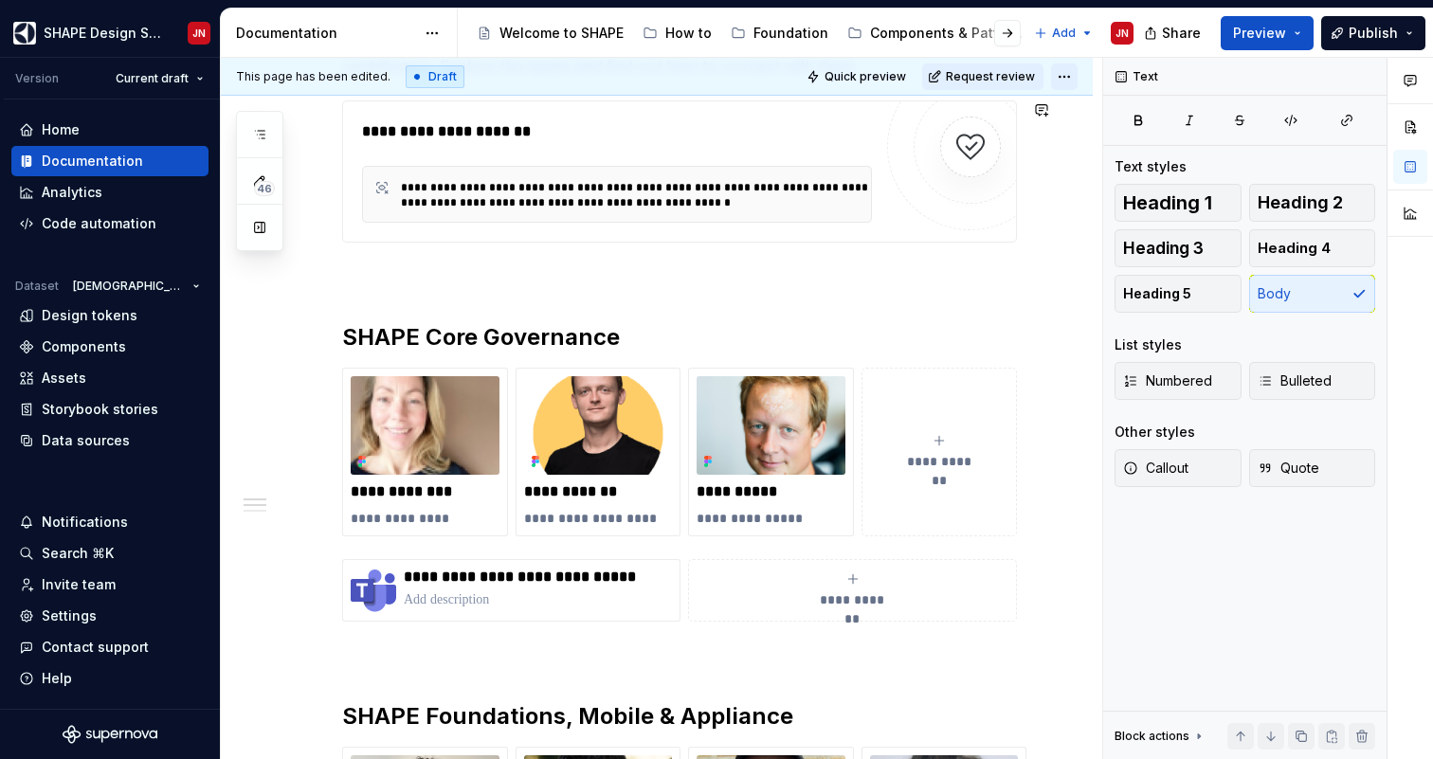
click at [1075, 80] on html "SHAPE Design System JN Version Current draft Home Documentation Analytics Code …" at bounding box center [716, 379] width 1433 height 759
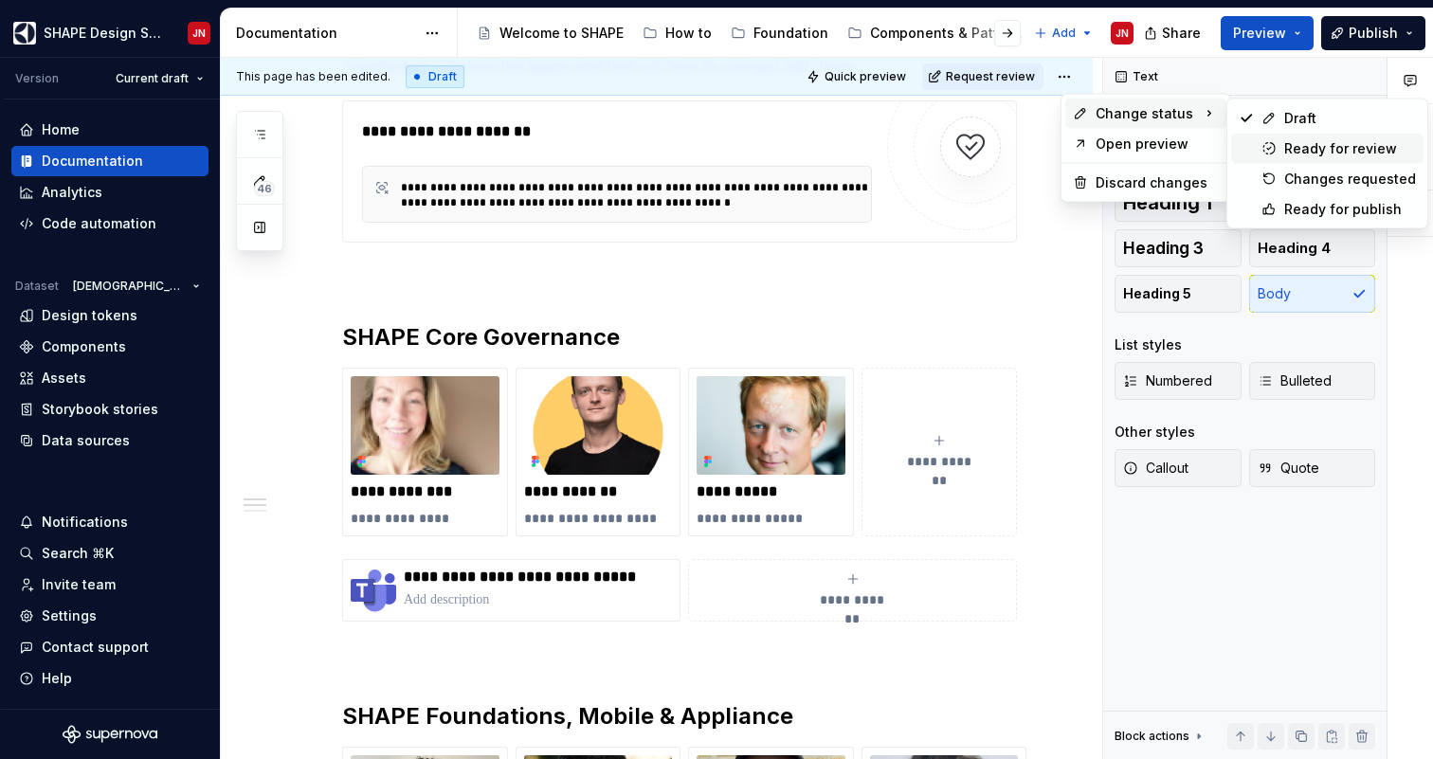
click at [1282, 147] on div "Ready for review" at bounding box center [1327, 149] width 192 height 30
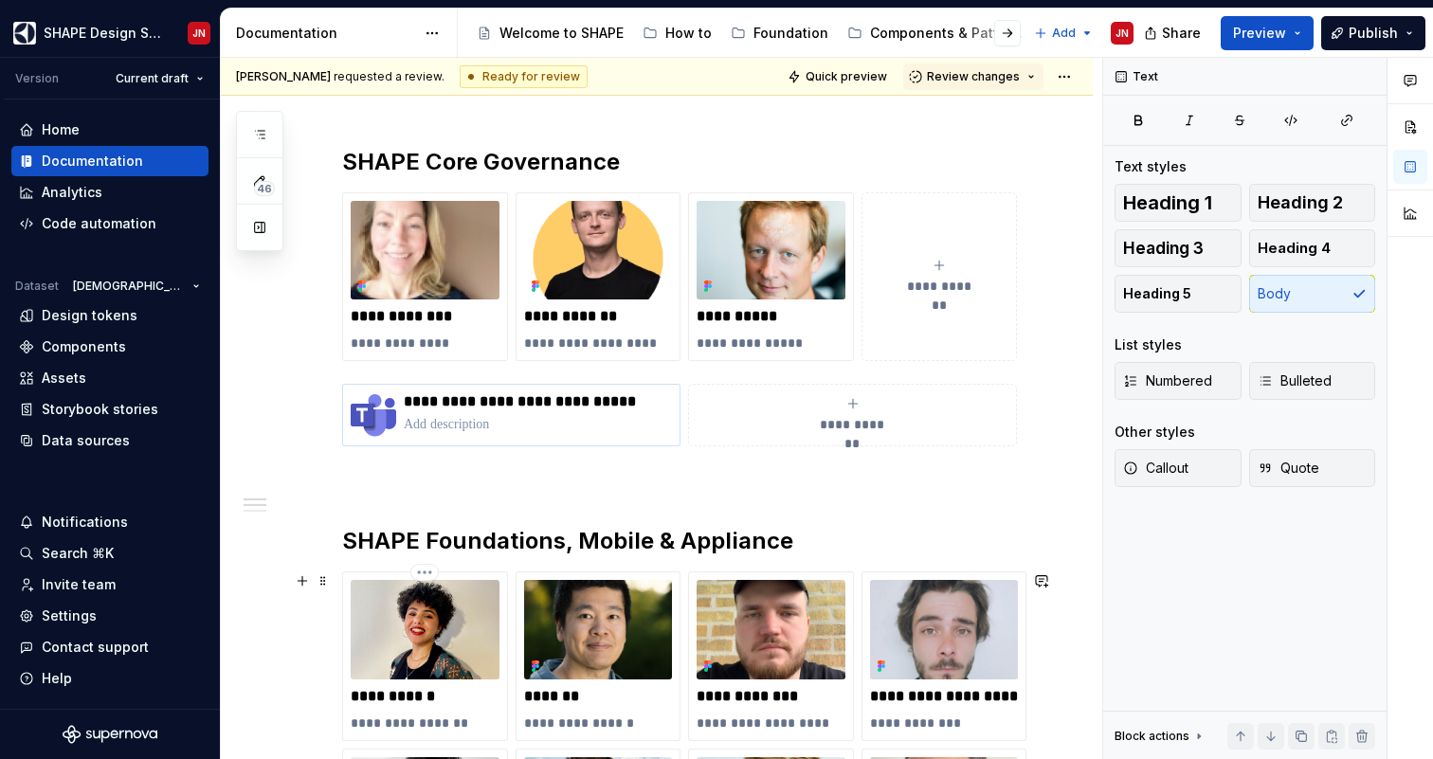
scroll to position [780, 0]
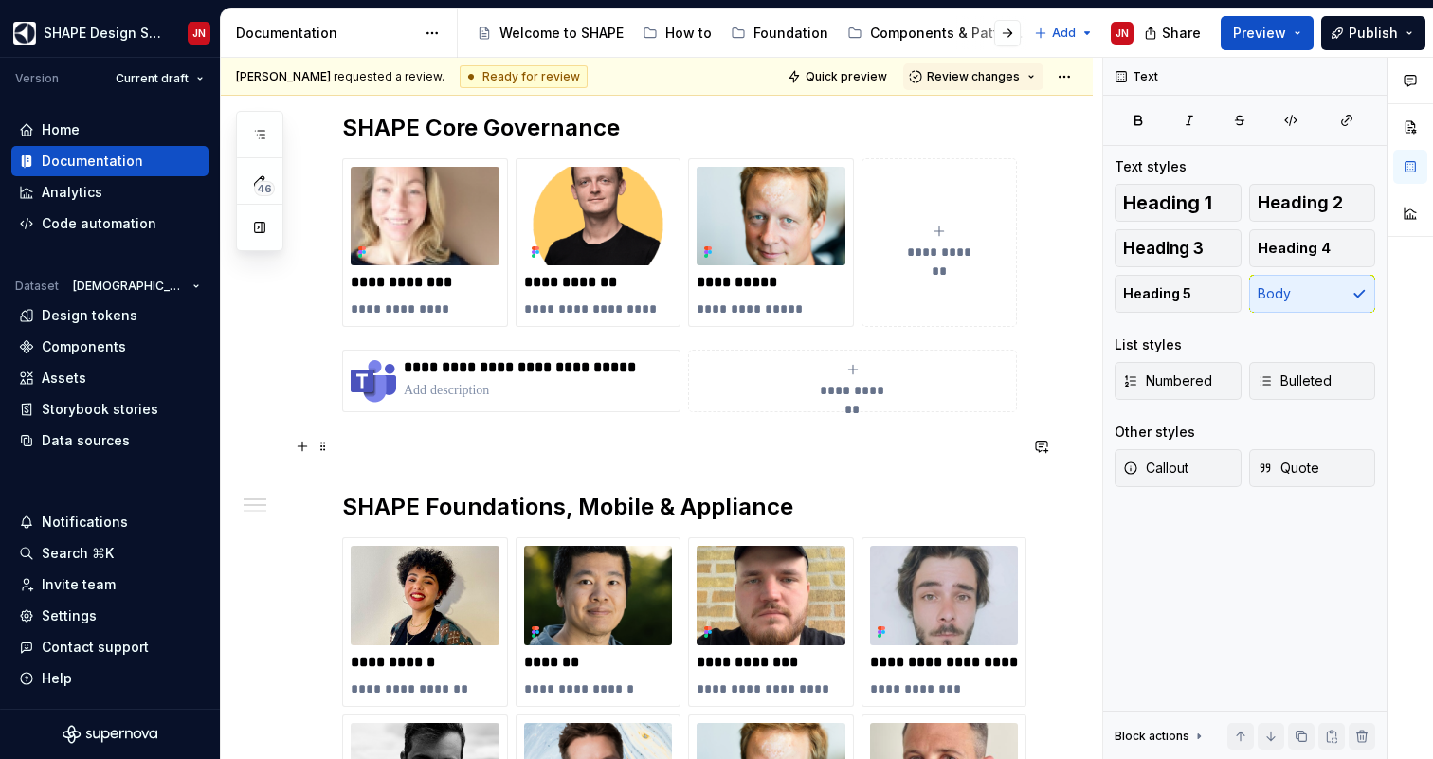
click at [441, 451] on p at bounding box center [679, 446] width 675 height 23
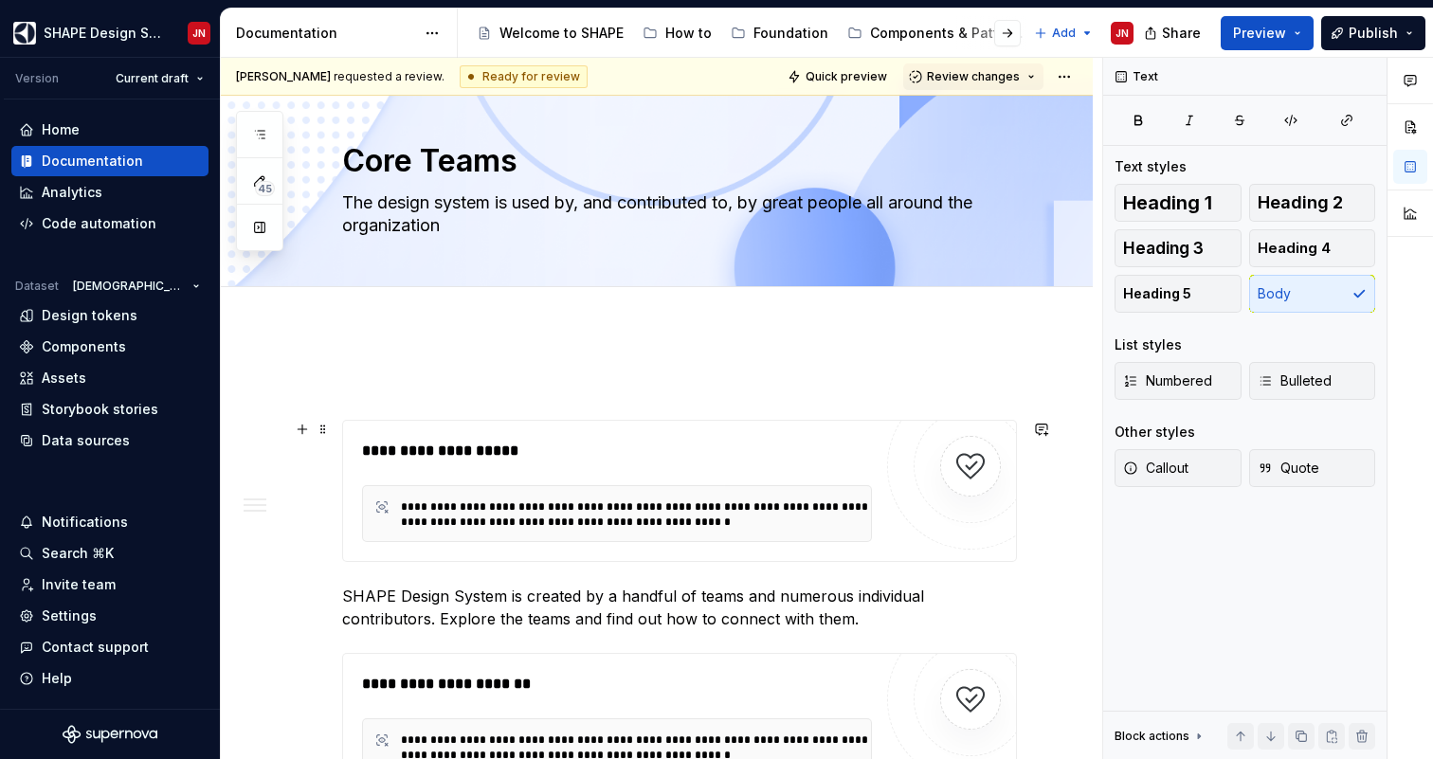
scroll to position [0, 0]
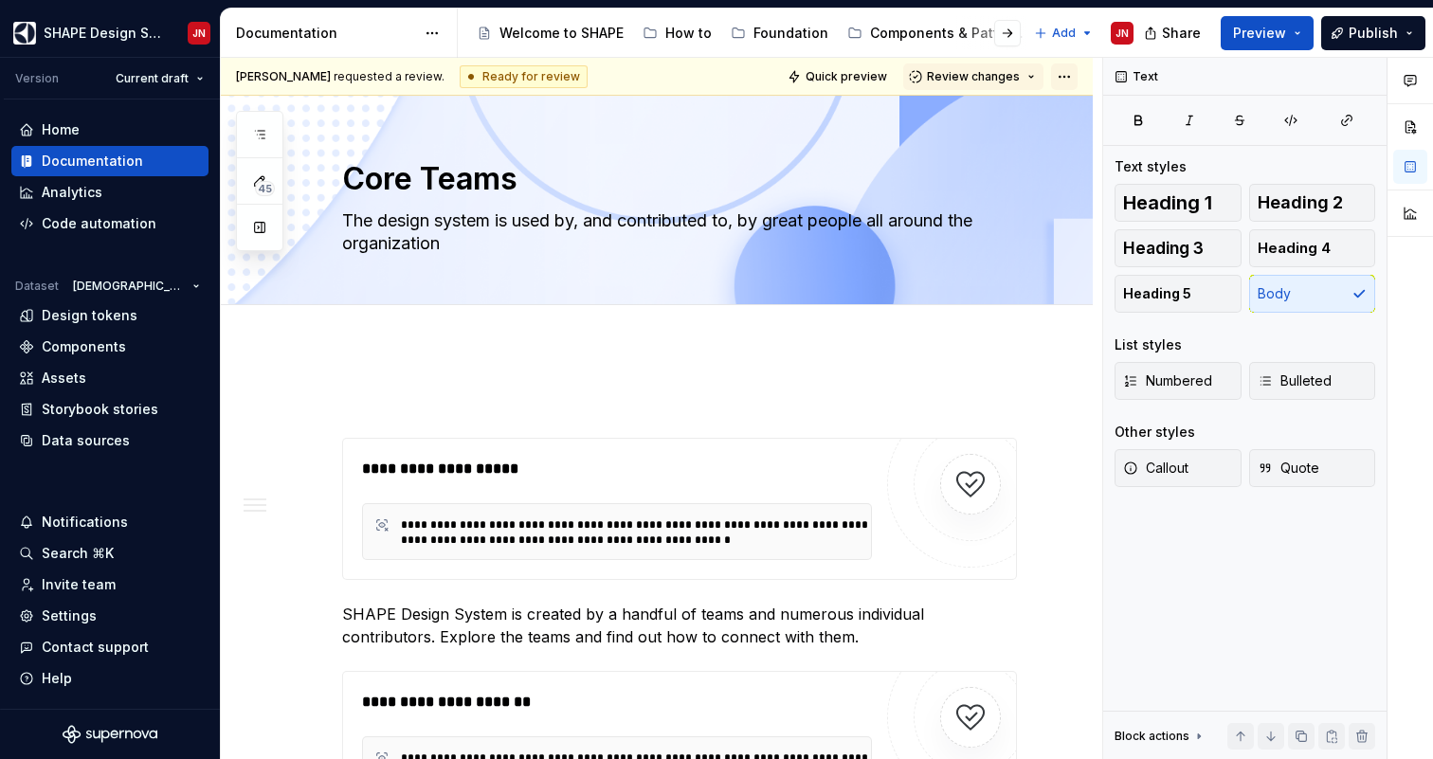
click at [1074, 72] on html "SHAPE Design System JN Version Current draft Home Documentation Analytics Code …" at bounding box center [716, 379] width 1433 height 759
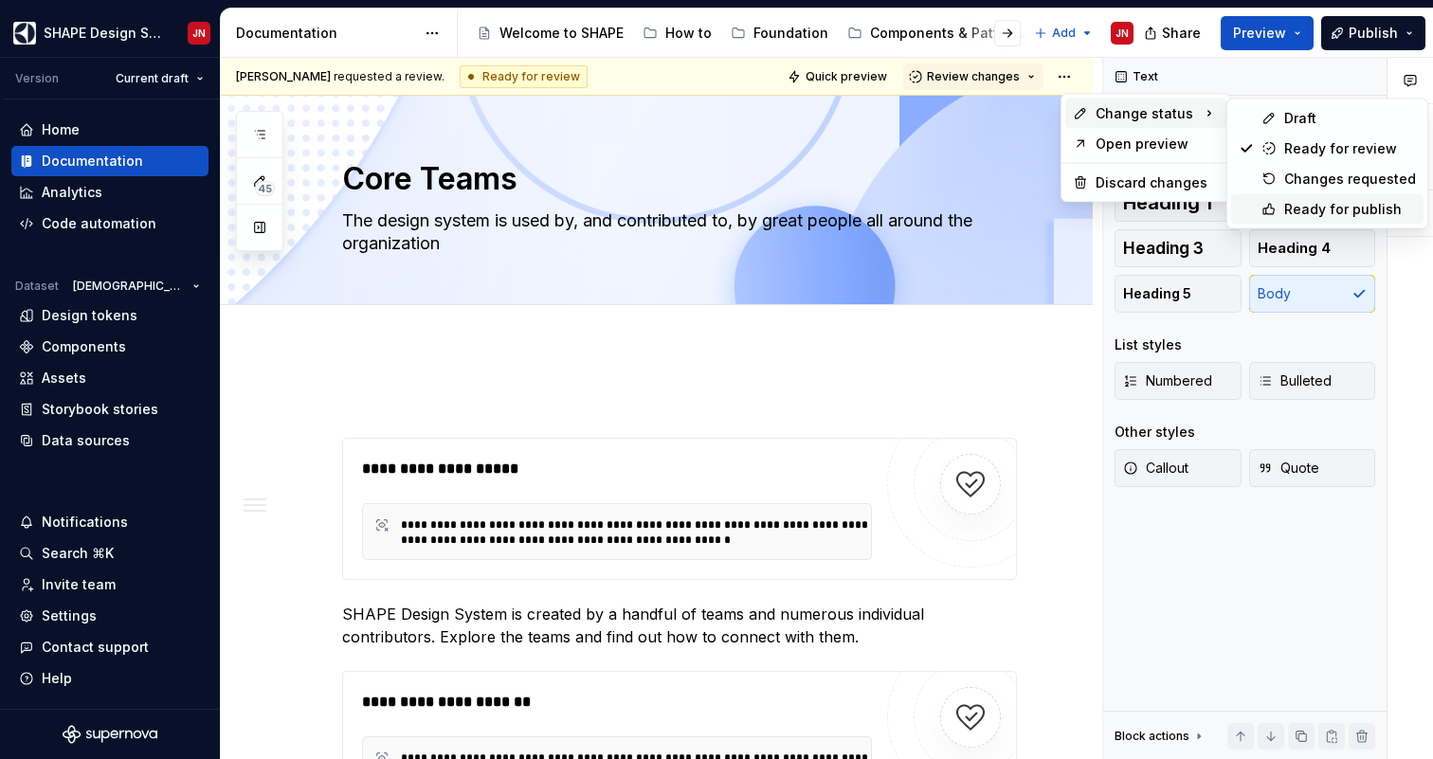
click at [1296, 203] on div "Ready for publish" at bounding box center [1350, 209] width 132 height 19
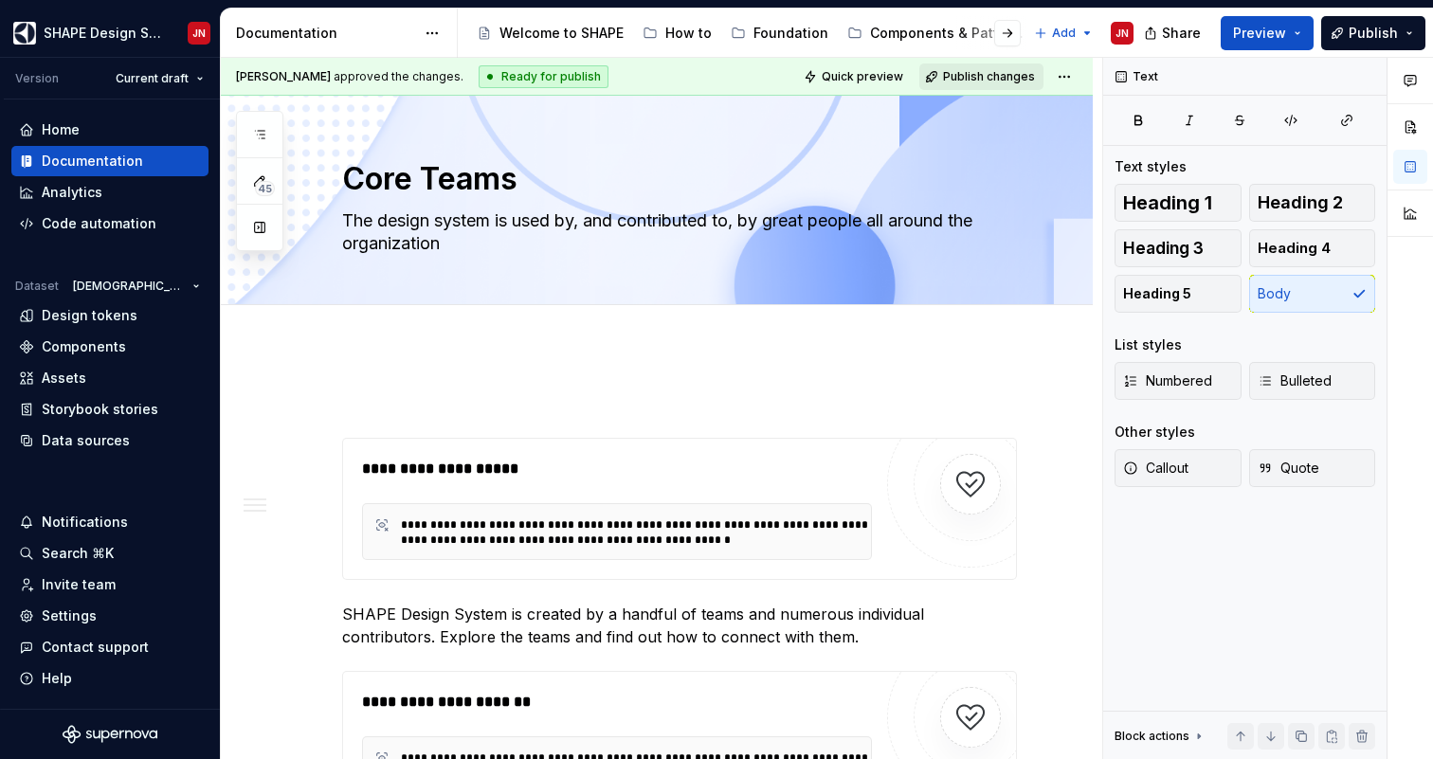
click at [1009, 75] on span "Publish changes" at bounding box center [989, 76] width 92 height 15
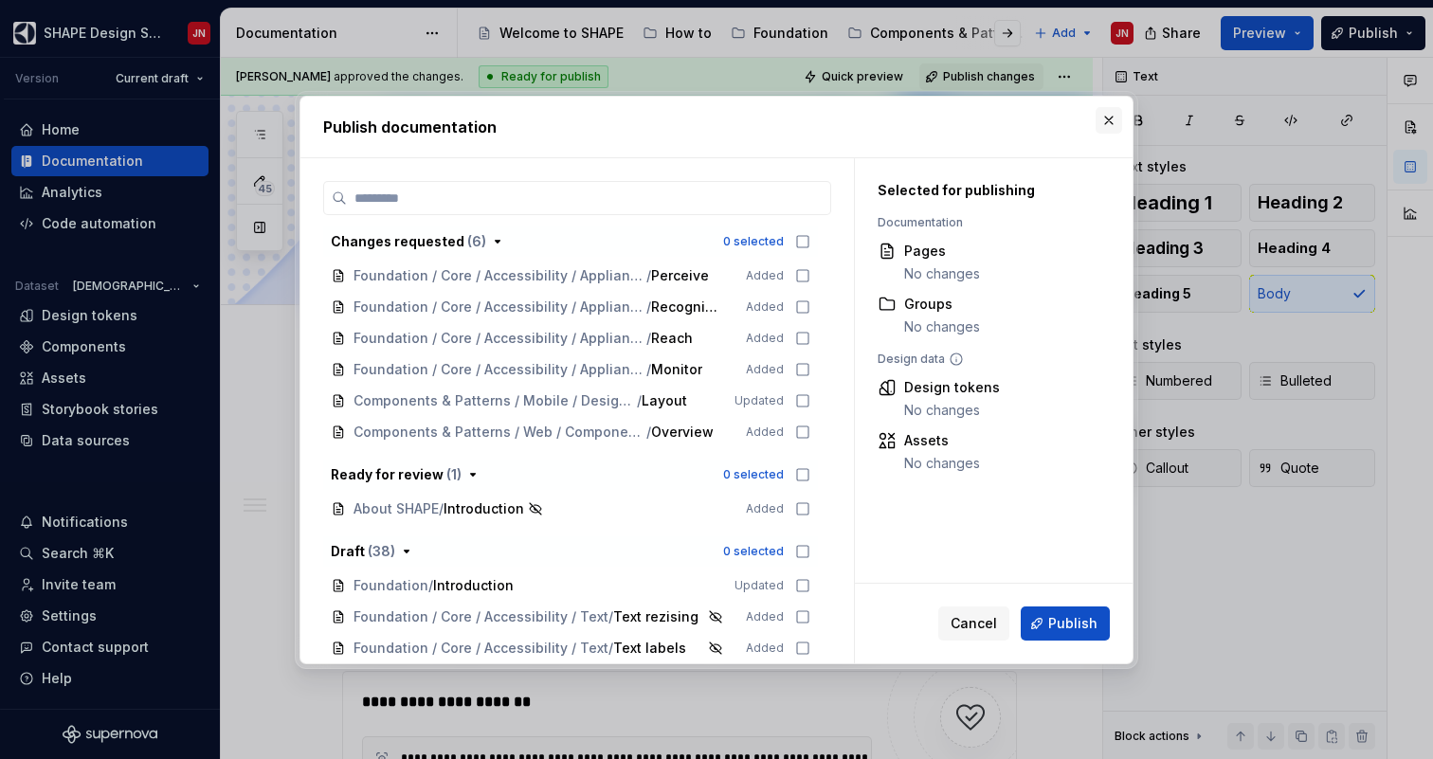
click at [1111, 121] on button "button" at bounding box center [1109, 120] width 27 height 27
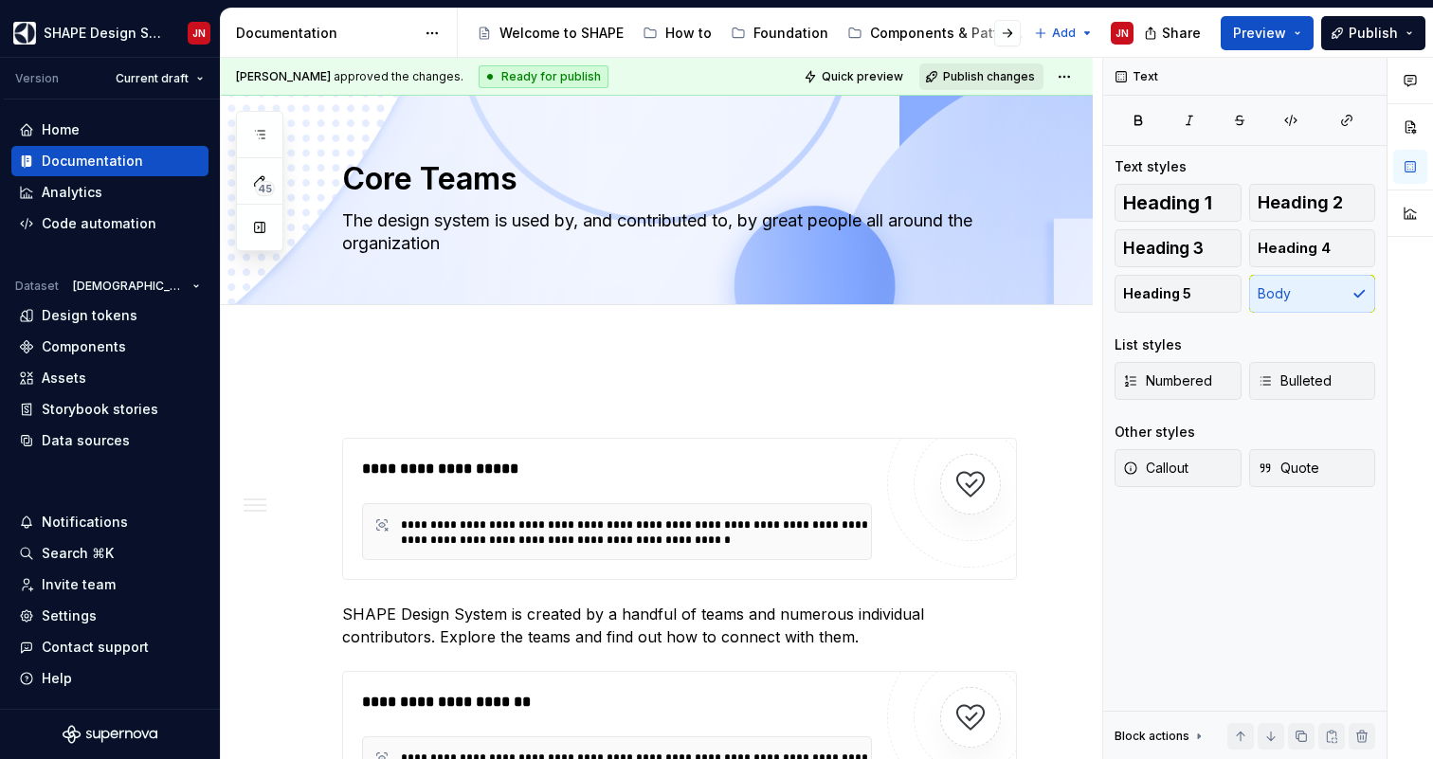
click at [1001, 71] on span "Publish changes" at bounding box center [989, 76] width 92 height 15
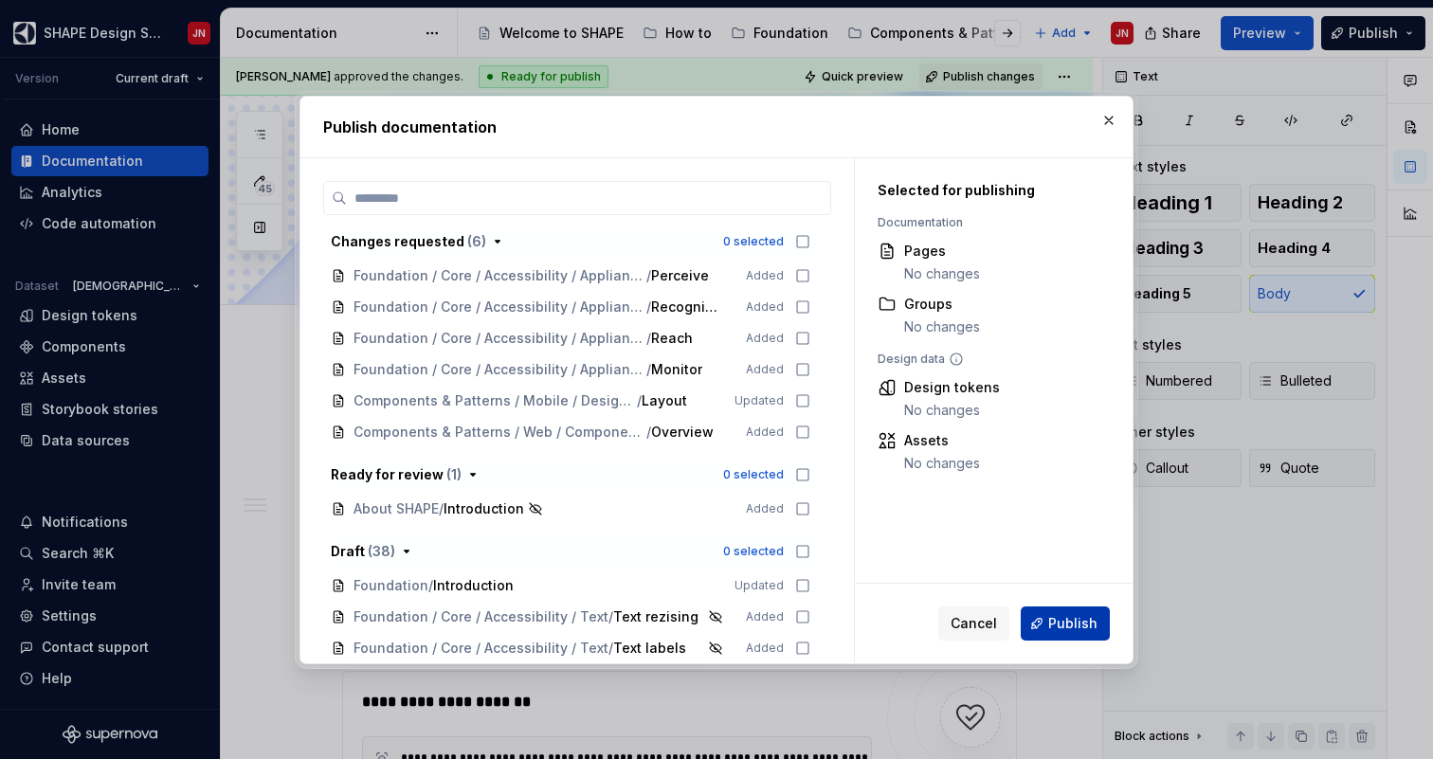
click at [1054, 623] on span "Publish" at bounding box center [1072, 623] width 49 height 19
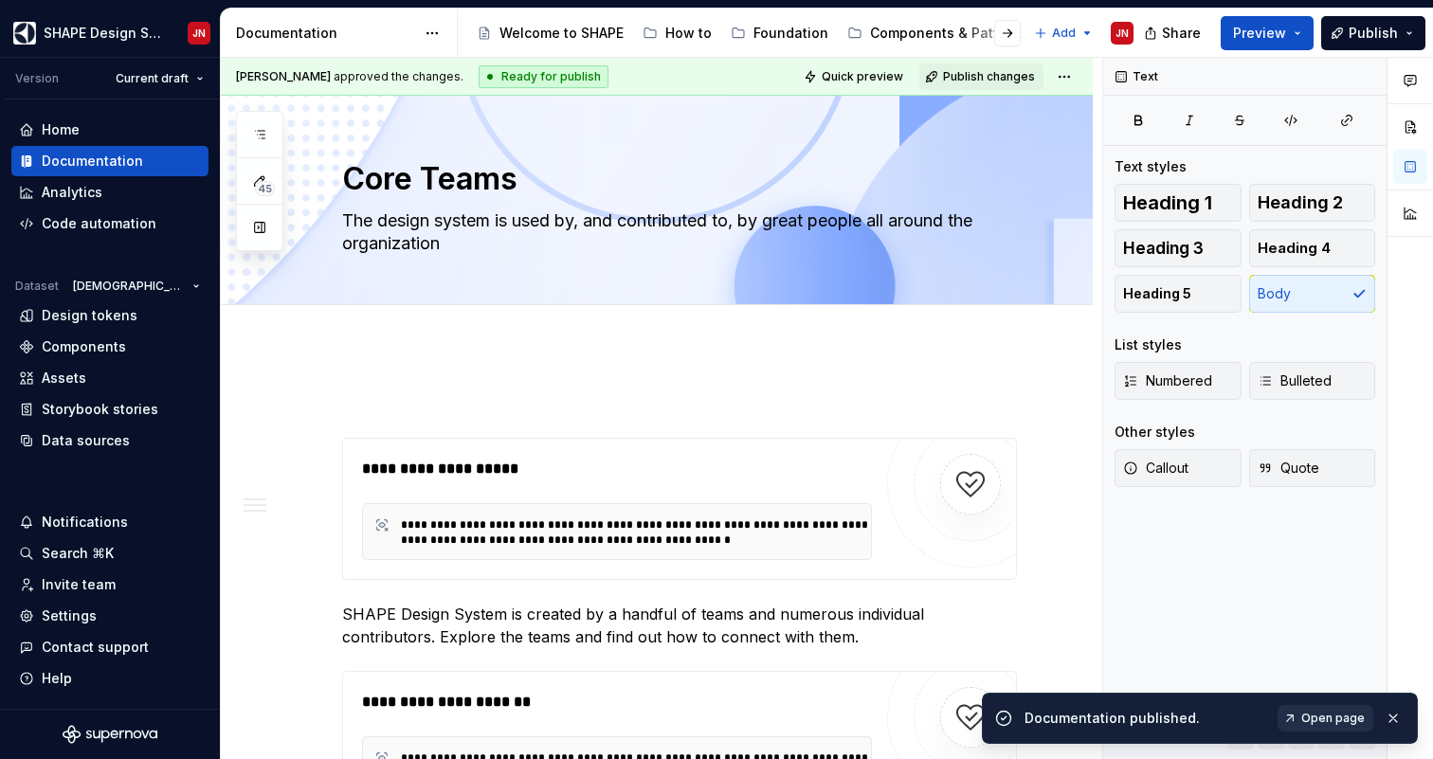
click at [1301, 711] on link "Open page" at bounding box center [1326, 718] width 96 height 27
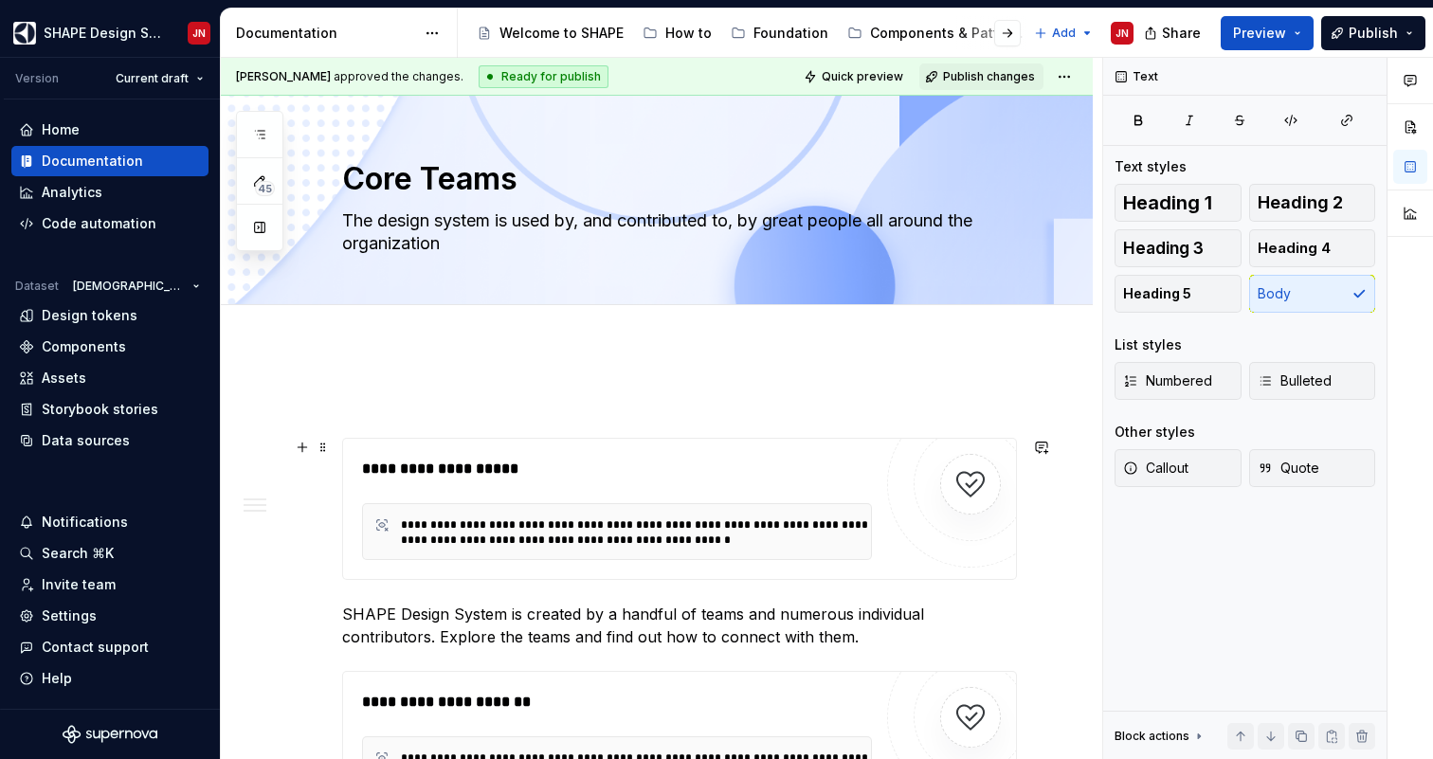
type textarea "*"
